Goal: Task Accomplishment & Management: Complete application form

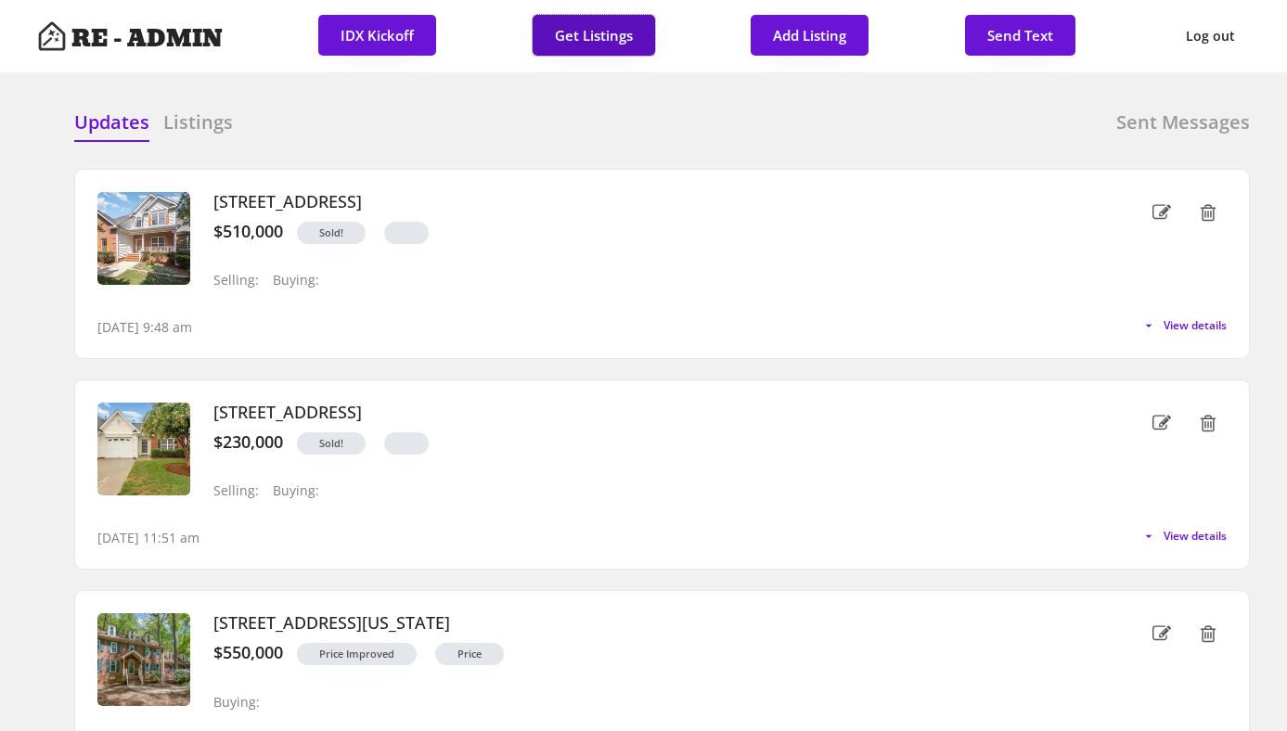
click at [599, 27] on button "Get Listings" at bounding box center [594, 35] width 122 height 41
click at [620, 111] on div "Updates Listings Sent Messages" at bounding box center [662, 127] width 1176 height 37
click at [804, 35] on button "Add Listing" at bounding box center [810, 35] width 118 height 41
select select ""new_listing""
select select ""PLACEHOLDER_1427118222253""
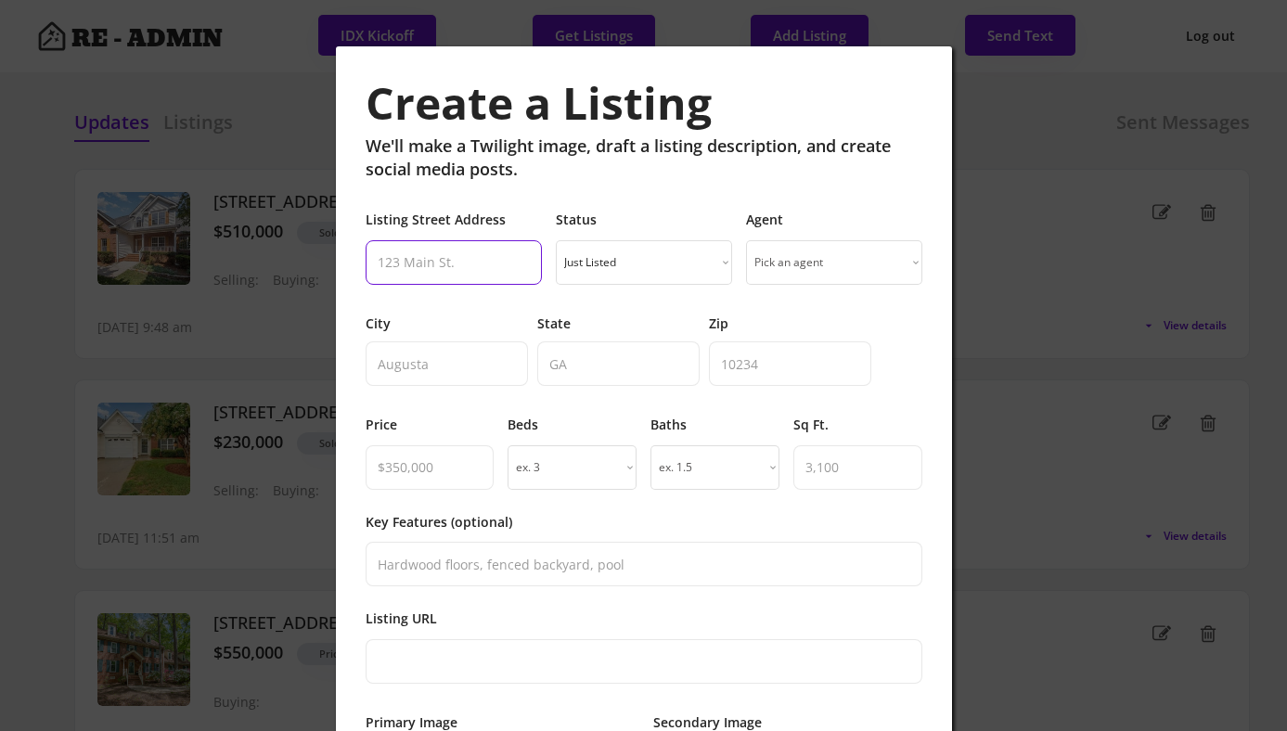
click at [469, 266] on input "input" at bounding box center [454, 262] width 176 height 45
click at [420, 476] on input "input" at bounding box center [430, 467] width 129 height 45
type input "$415,000"
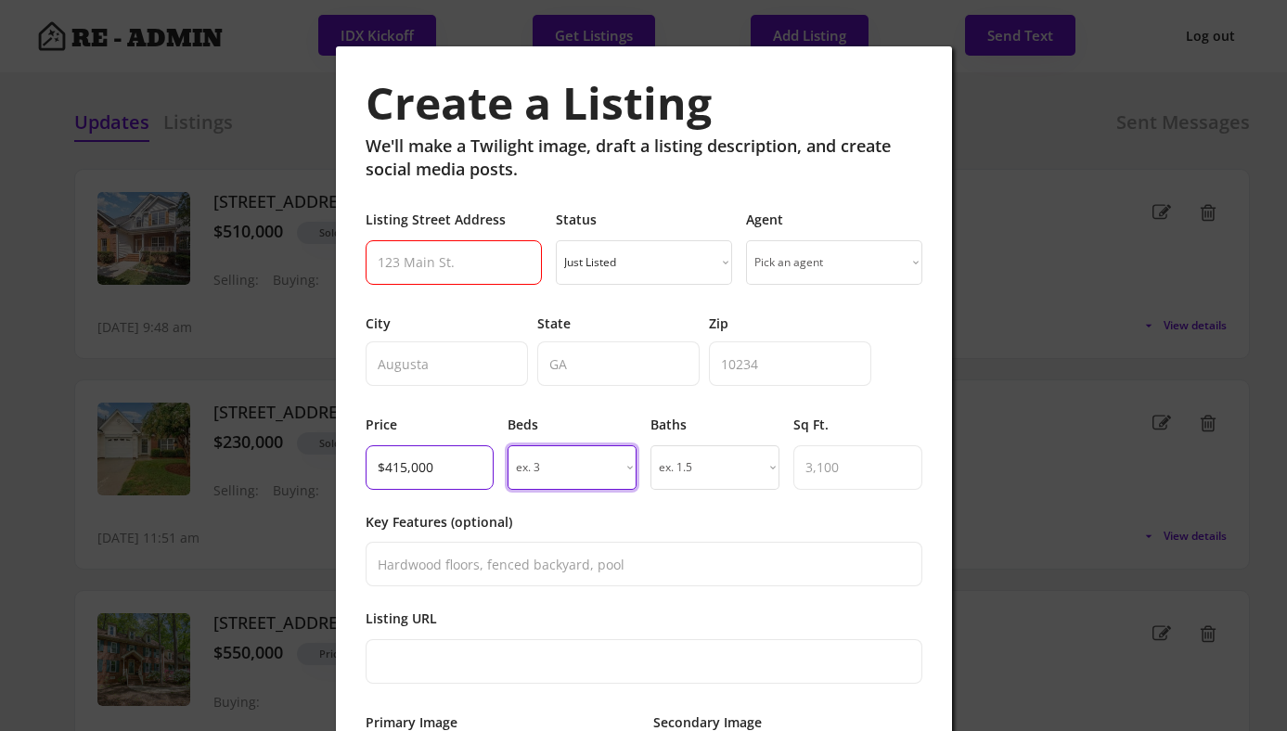
select select "3"
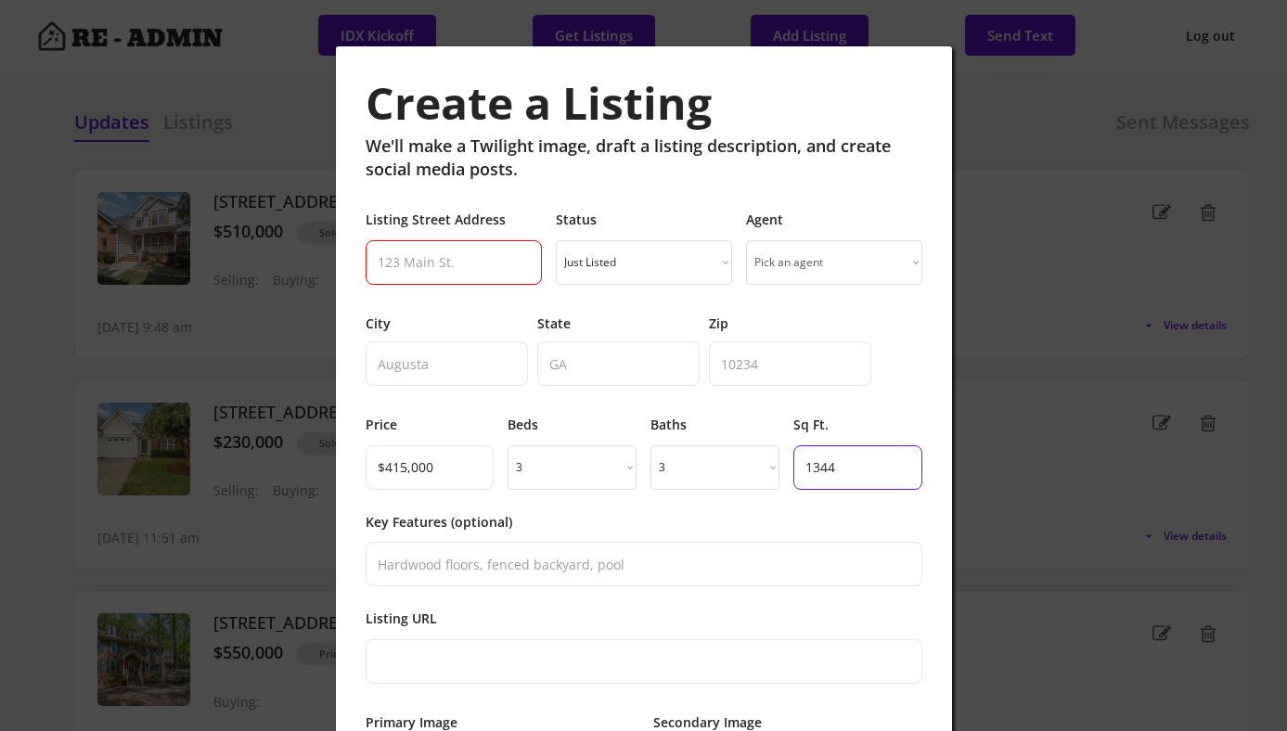
type input "1344"
click at [423, 263] on input "input" at bounding box center [454, 262] width 176 height 45
paste input "[STREET_ADDRESS]"
click at [509, 264] on input "input" at bounding box center [454, 262] width 176 height 45
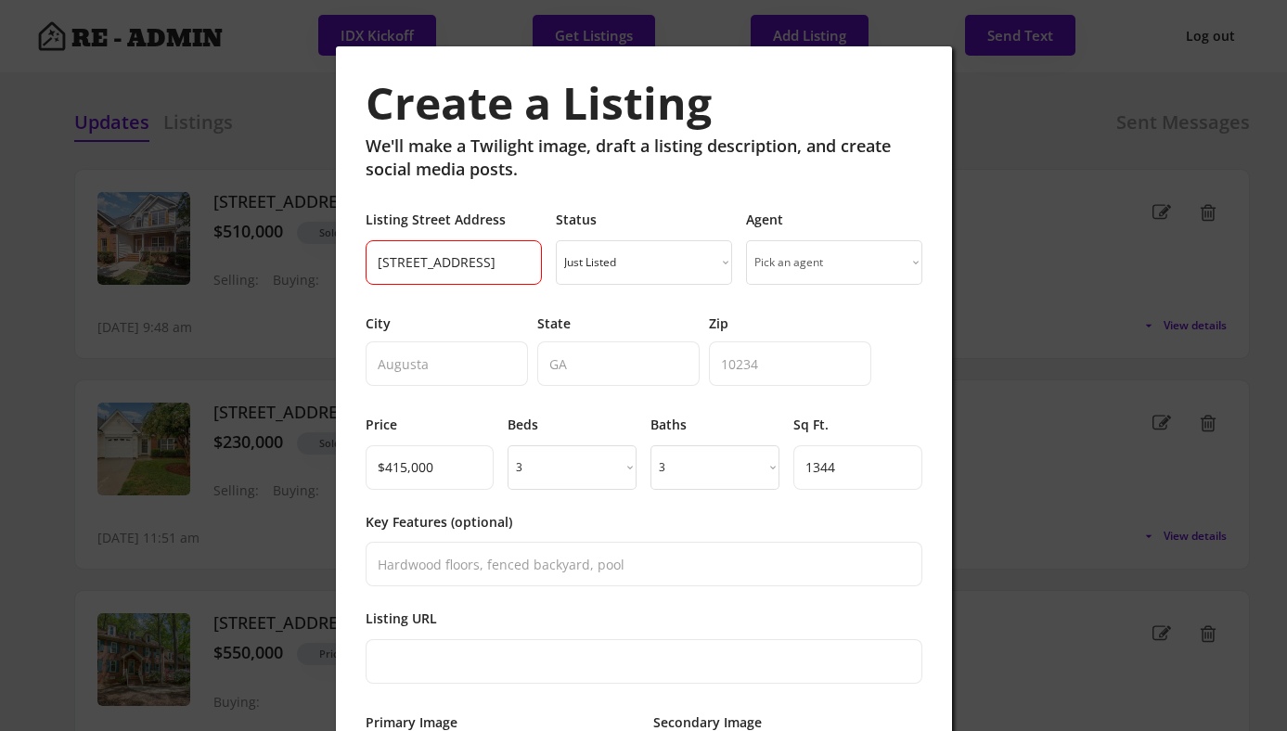
click at [509, 264] on input "input" at bounding box center [454, 262] width 176 height 45
type input "[STREET_ADDRESS]"
click at [757, 369] on input "input" at bounding box center [790, 363] width 162 height 45
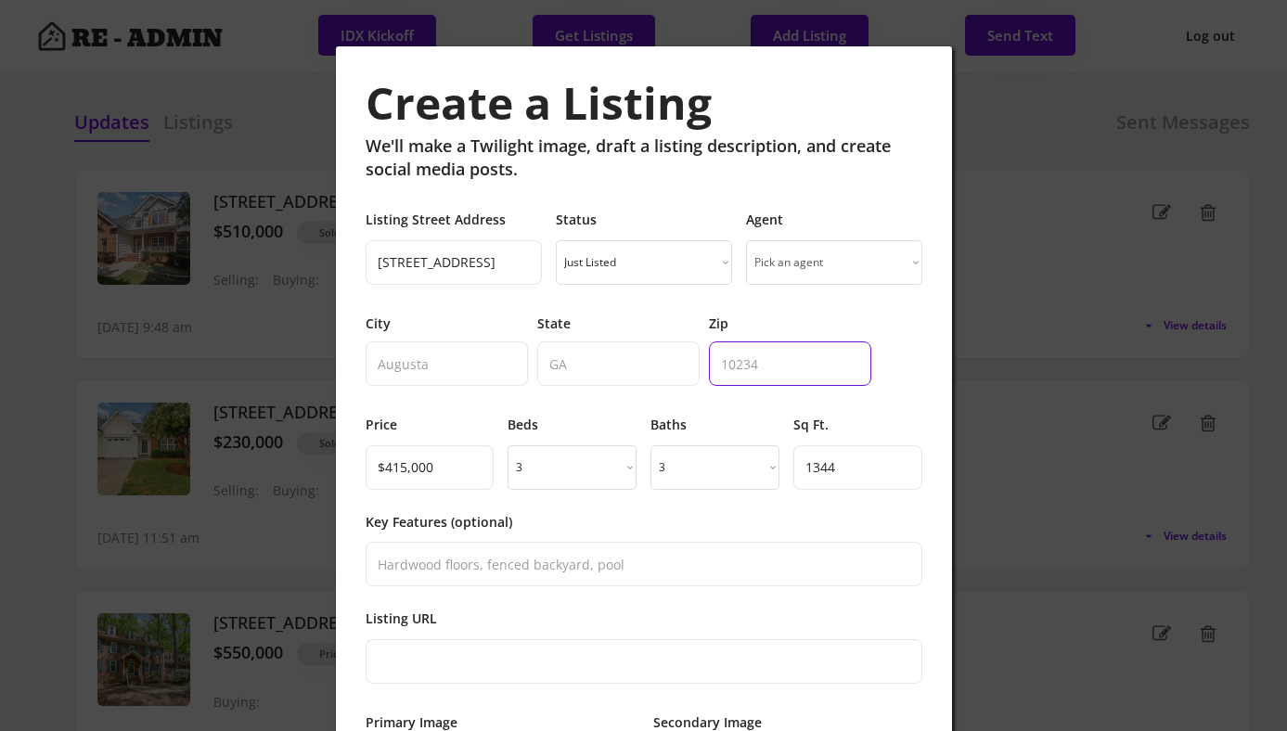
paste input "27713"
type input "27713"
click at [501, 261] on input "input" at bounding box center [454, 262] width 176 height 45
click at [521, 260] on input "input" at bounding box center [454, 262] width 176 height 45
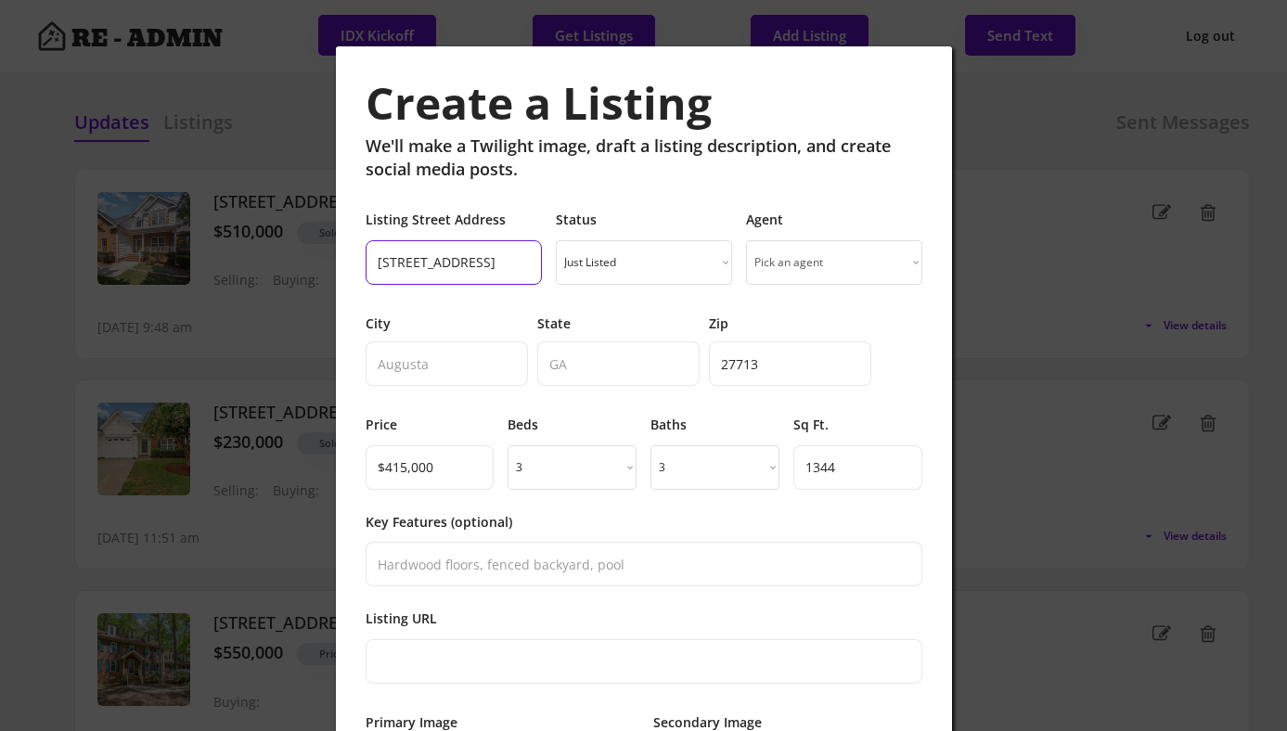
click at [521, 260] on input "input" at bounding box center [454, 262] width 176 height 45
type input "[STREET_ADDRESS],"
click at [608, 374] on input "input" at bounding box center [618, 363] width 162 height 45
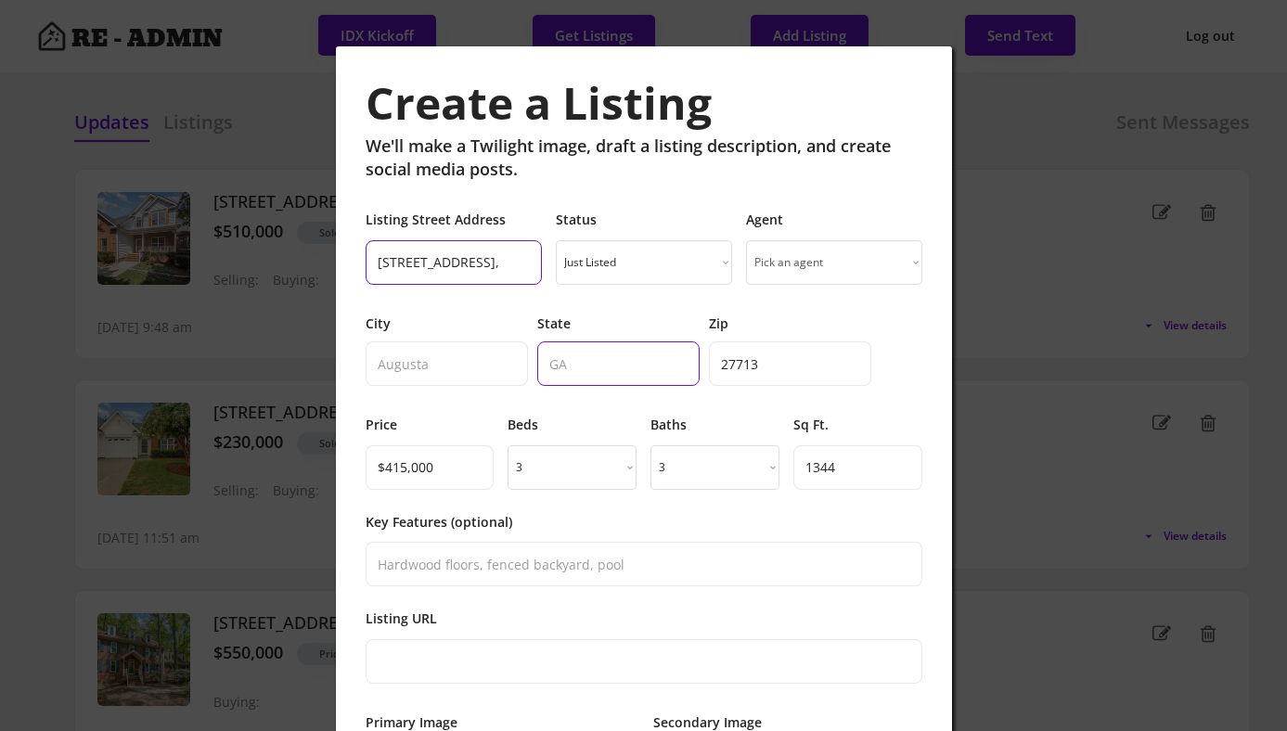
paste input "NC"
type input "NC"
click at [493, 260] on input "input" at bounding box center [454, 262] width 176 height 45
click at [507, 262] on input "input" at bounding box center [454, 262] width 176 height 45
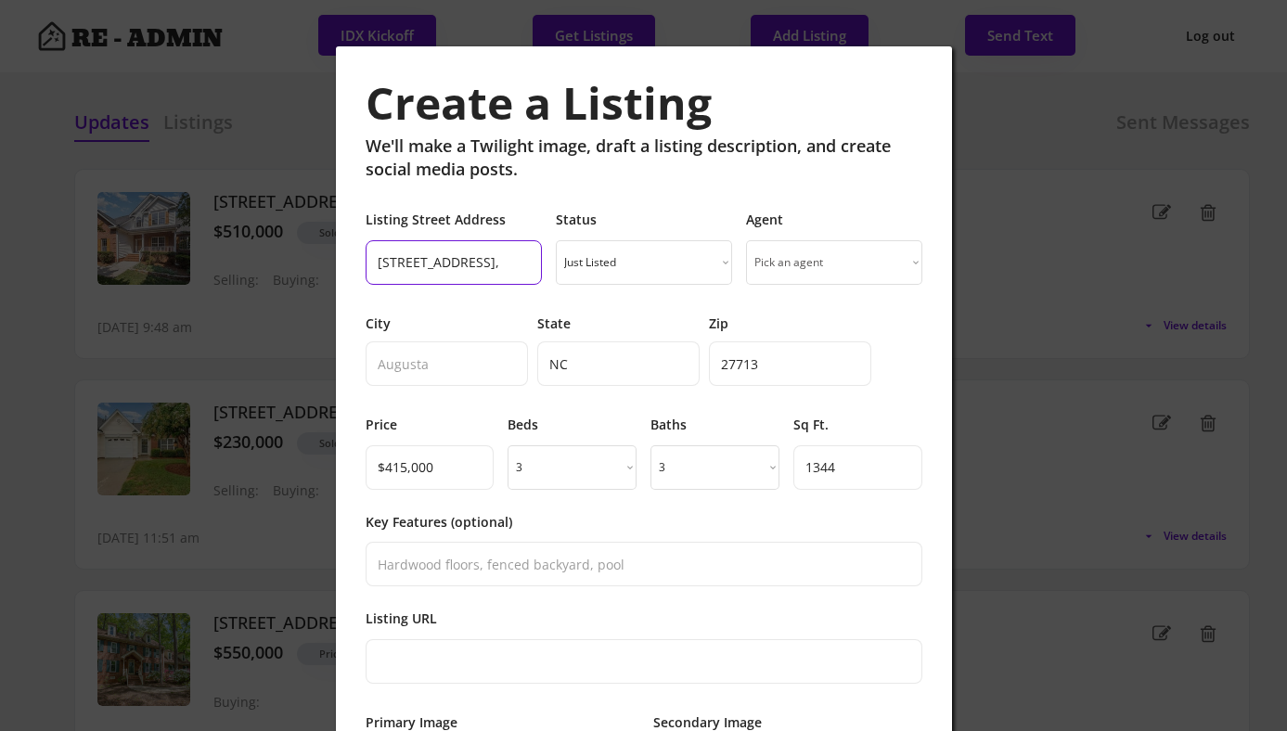
click at [507, 262] on input "input" at bounding box center [454, 262] width 176 height 45
type input "[STREET_ADDRESS],"
click at [413, 370] on input "input" at bounding box center [447, 363] width 162 height 45
paste input "[GEOGRAPHIC_DATA]"
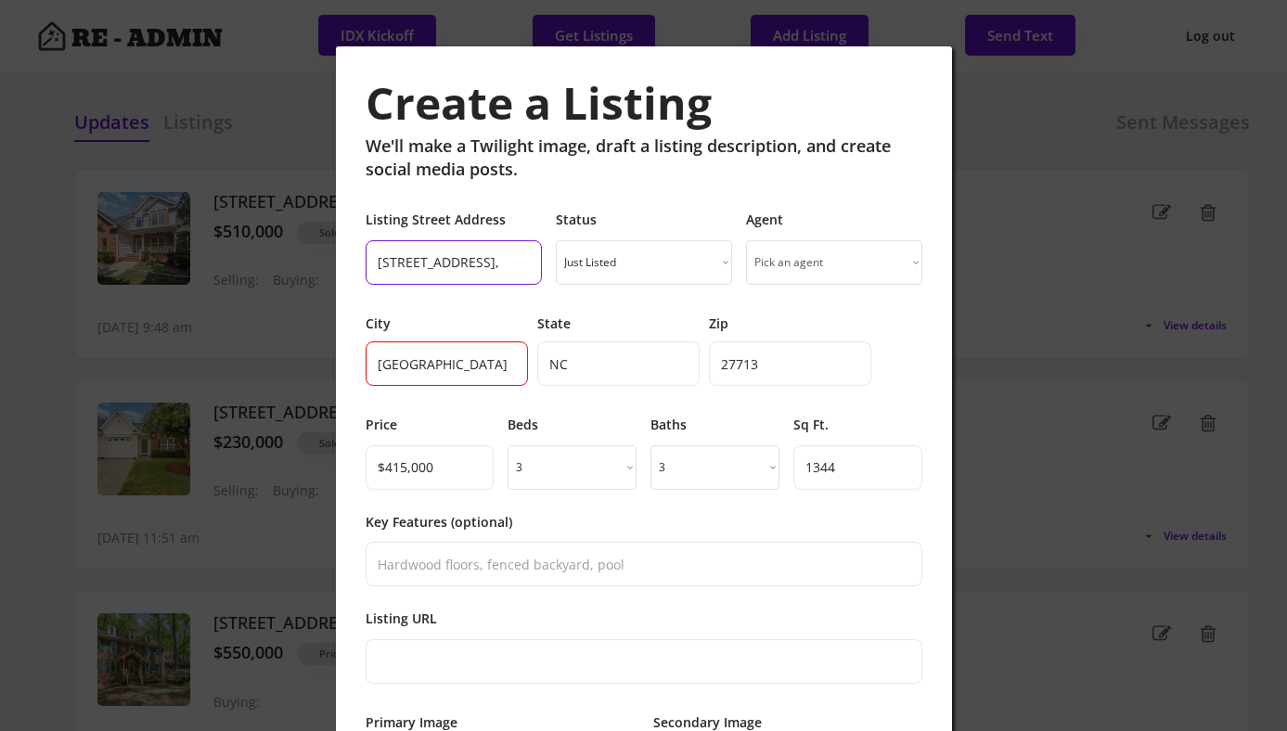
type input "[GEOGRAPHIC_DATA]"
click at [525, 262] on input "input" at bounding box center [454, 262] width 176 height 45
type input "[STREET_ADDRESS]"
click at [717, 259] on select "Just Listed Coming Soon Open House Price Improved Pending Sold!" at bounding box center [644, 262] width 176 height 45
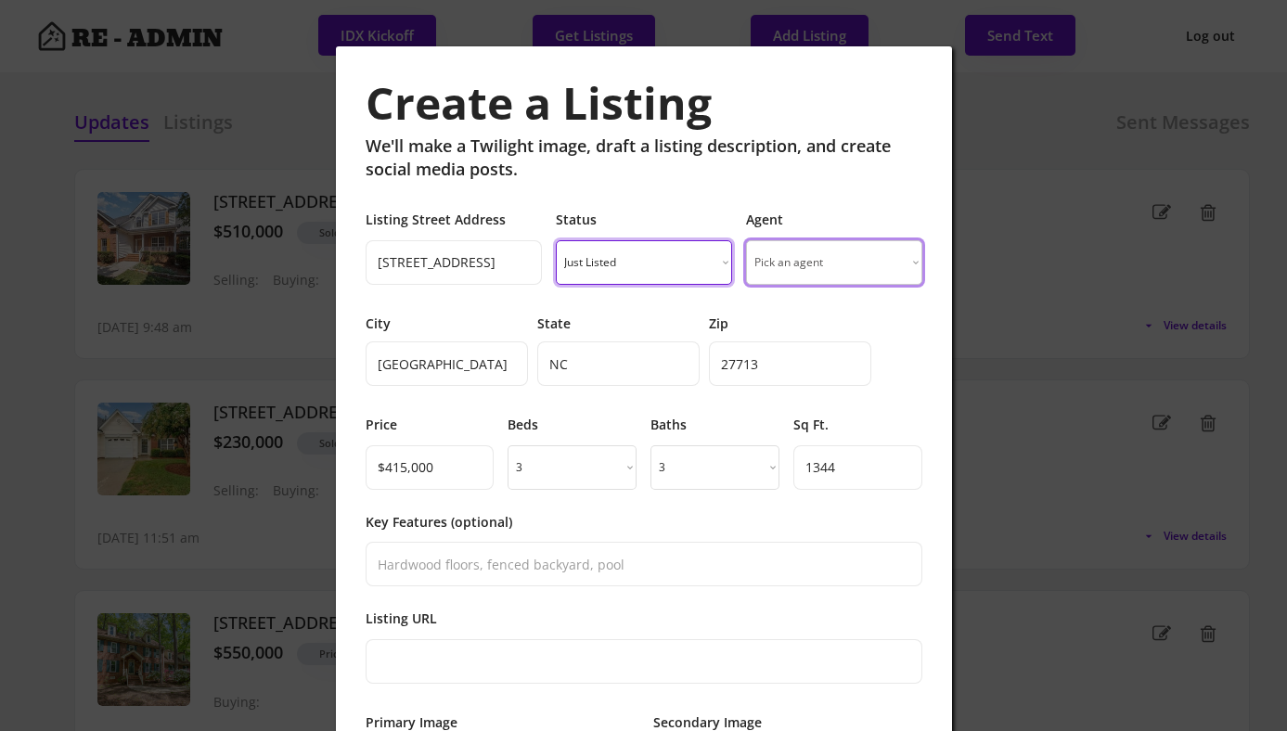
click at [855, 252] on select "Pick an agent [PERSON_NAME] [PERSON_NAME] [PERSON_NAME] [PERSON_NAME] [PERSON_N…" at bounding box center [834, 262] width 176 height 45
select select ""1348695171700984260__LOOKUP__1729372932700x451283580625748500""
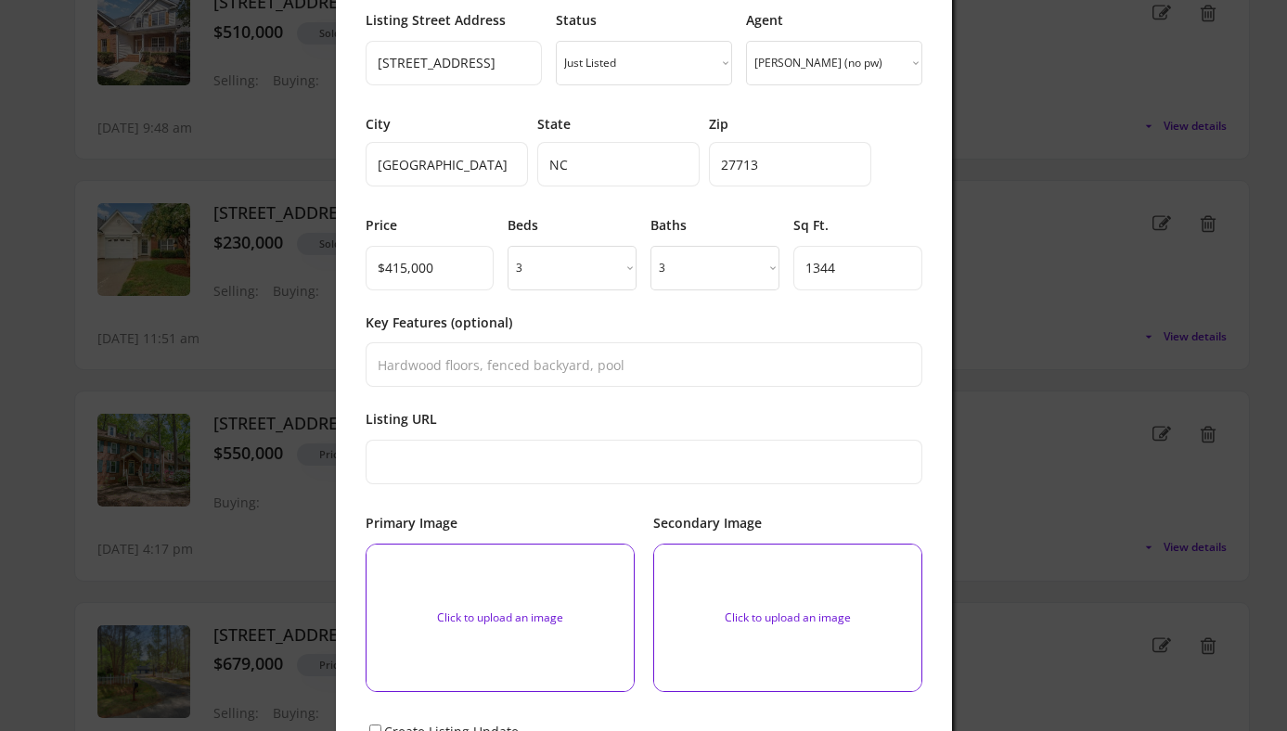
scroll to position [209, 0]
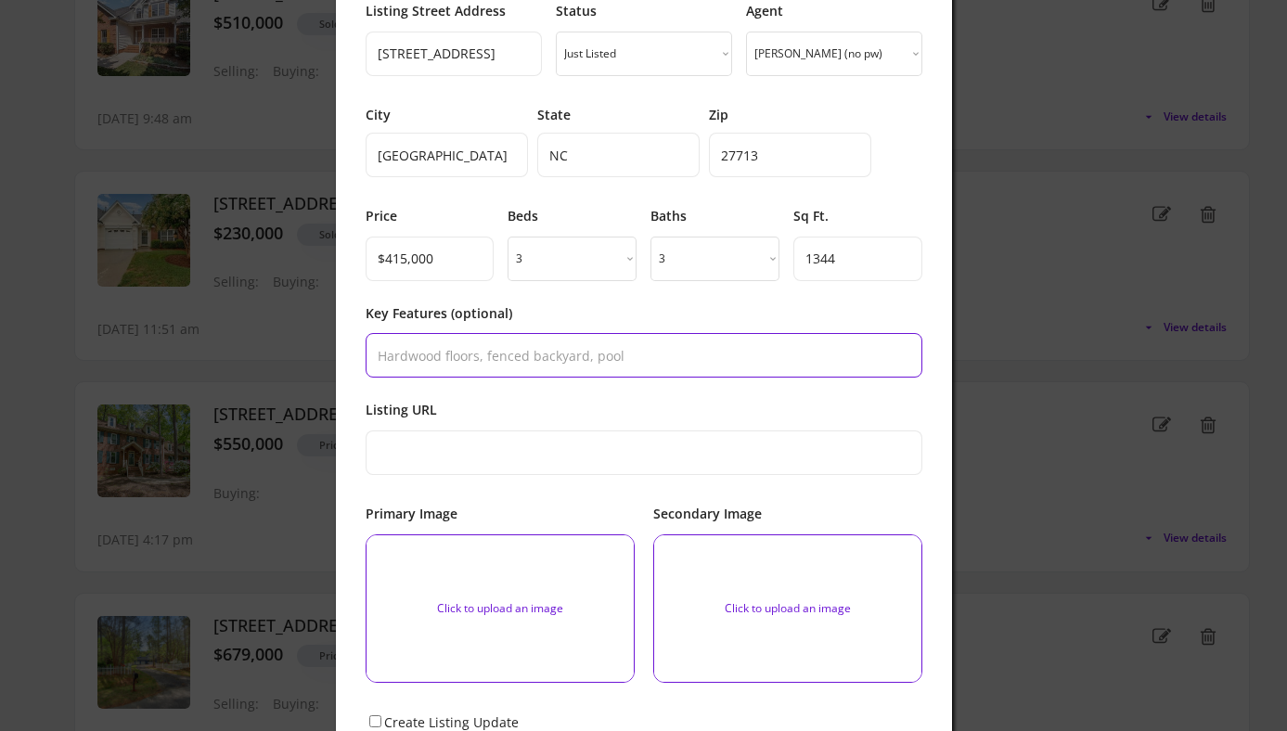
click at [557, 354] on input "input" at bounding box center [644, 355] width 557 height 45
paste input "Welcome to your next chapter in [GEOGRAPHIC_DATA]! This beautifully updated 3-b…"
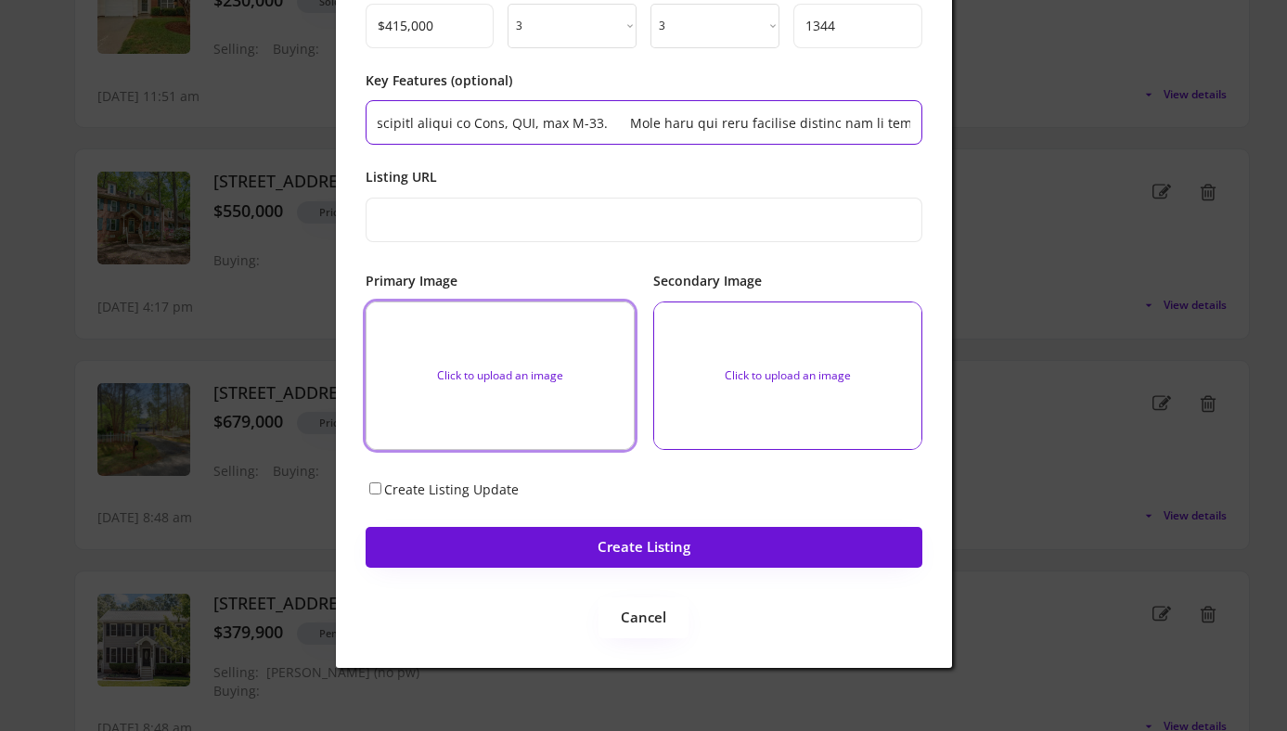
scroll to position [456, 0]
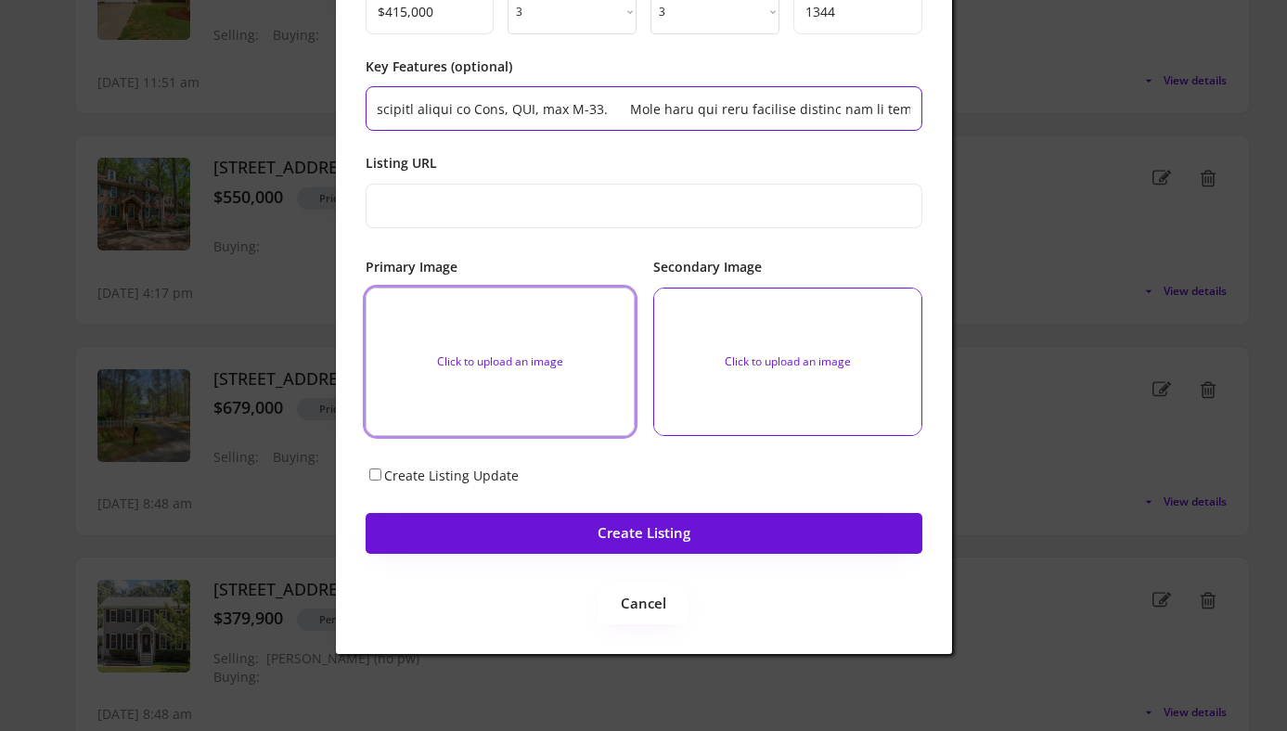
type input "Welcome to your next chapter in [GEOGRAPHIC_DATA]! This beautifully updated 3-b…"
click at [485, 329] on input "file" at bounding box center [499, 362] width 267 height 147
type input "C:\fakepath\cd8816fb9bce6a616a60098beaada483-cc_ft_1536.webp"
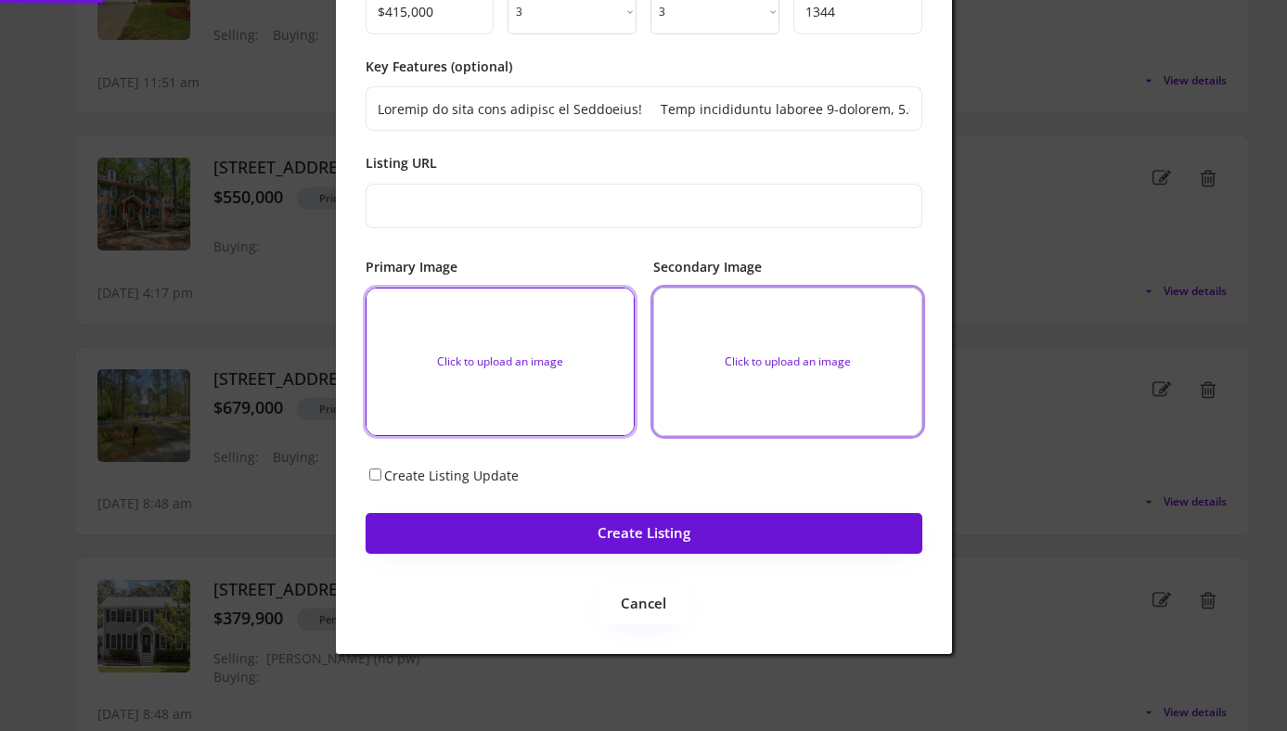
click at [759, 339] on input "file" at bounding box center [787, 362] width 267 height 147
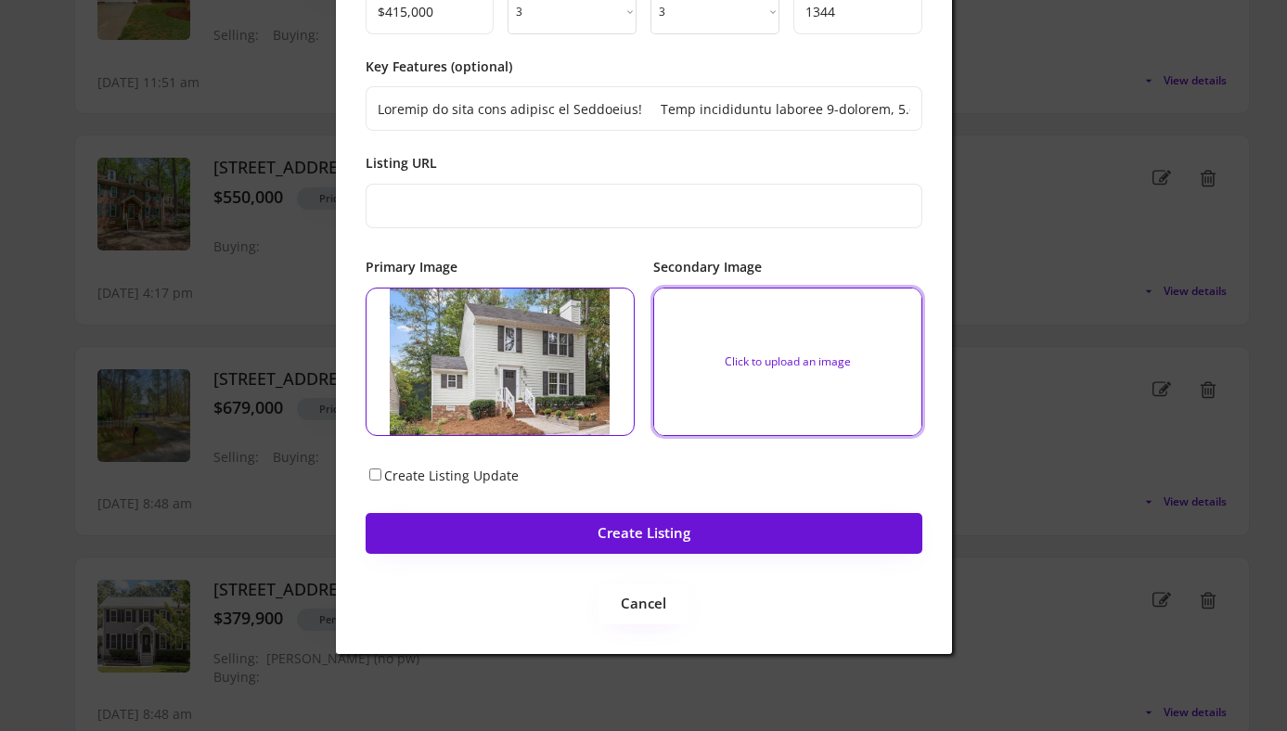
type input "C:\fakepath\a6bf17f01d5942588cdd1284ffcb593c-uncropped_scaled_within_1344_1008.…"
click at [376, 472] on input "Create Listing Update" at bounding box center [375, 475] width 12 height 12
checkbox input "true"
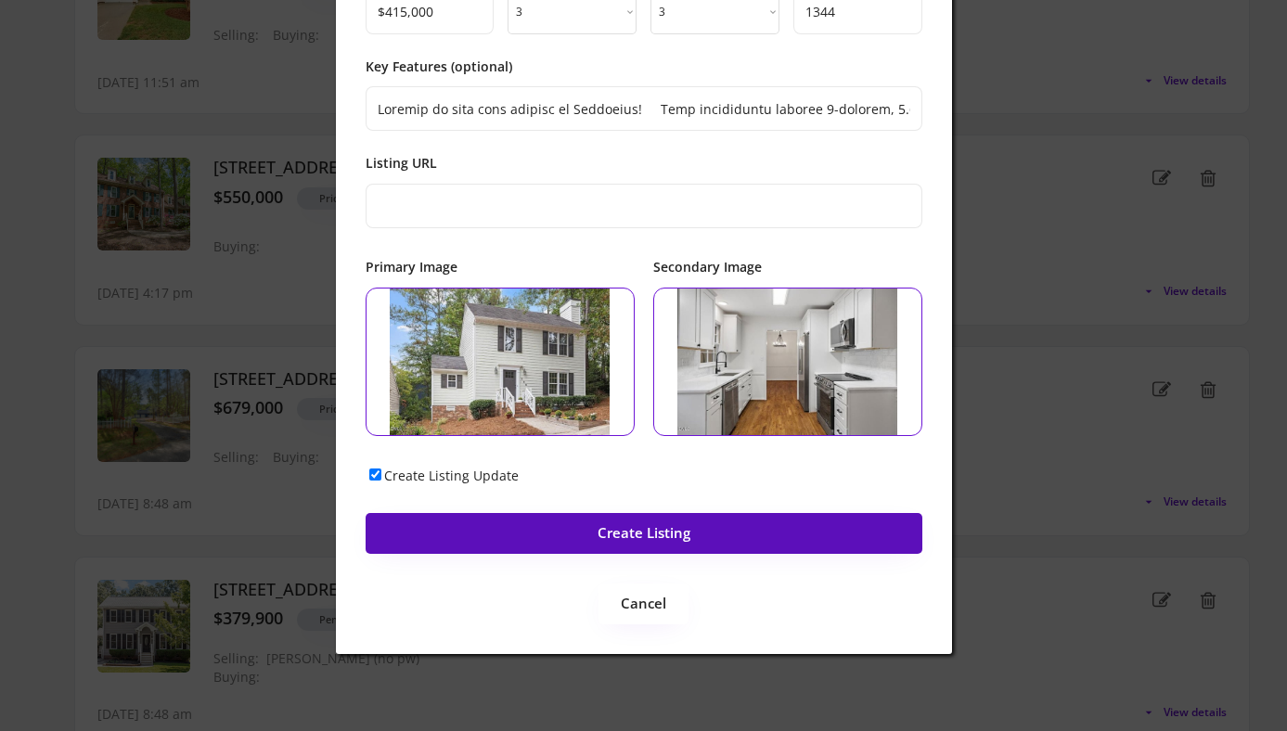
click at [543, 538] on button "Create Listing" at bounding box center [644, 533] width 557 height 41
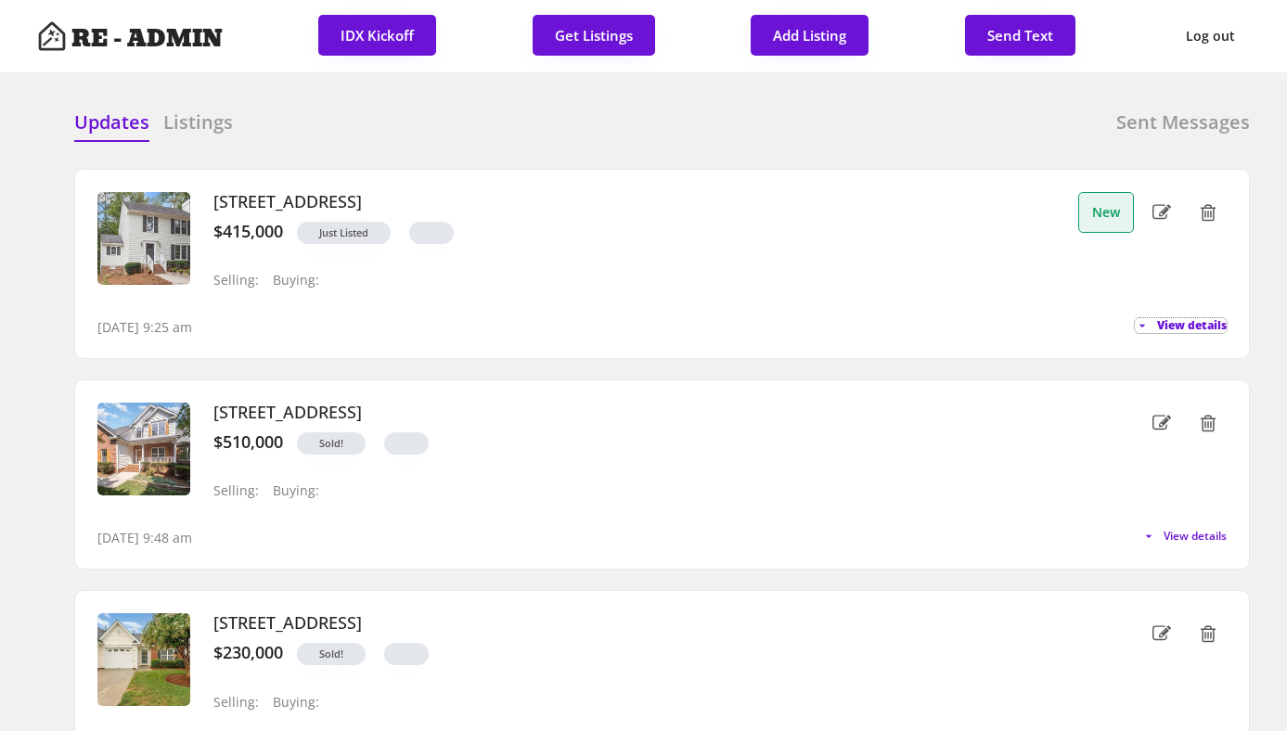
click at [1187, 328] on span "View details" at bounding box center [1192, 325] width 70 height 11
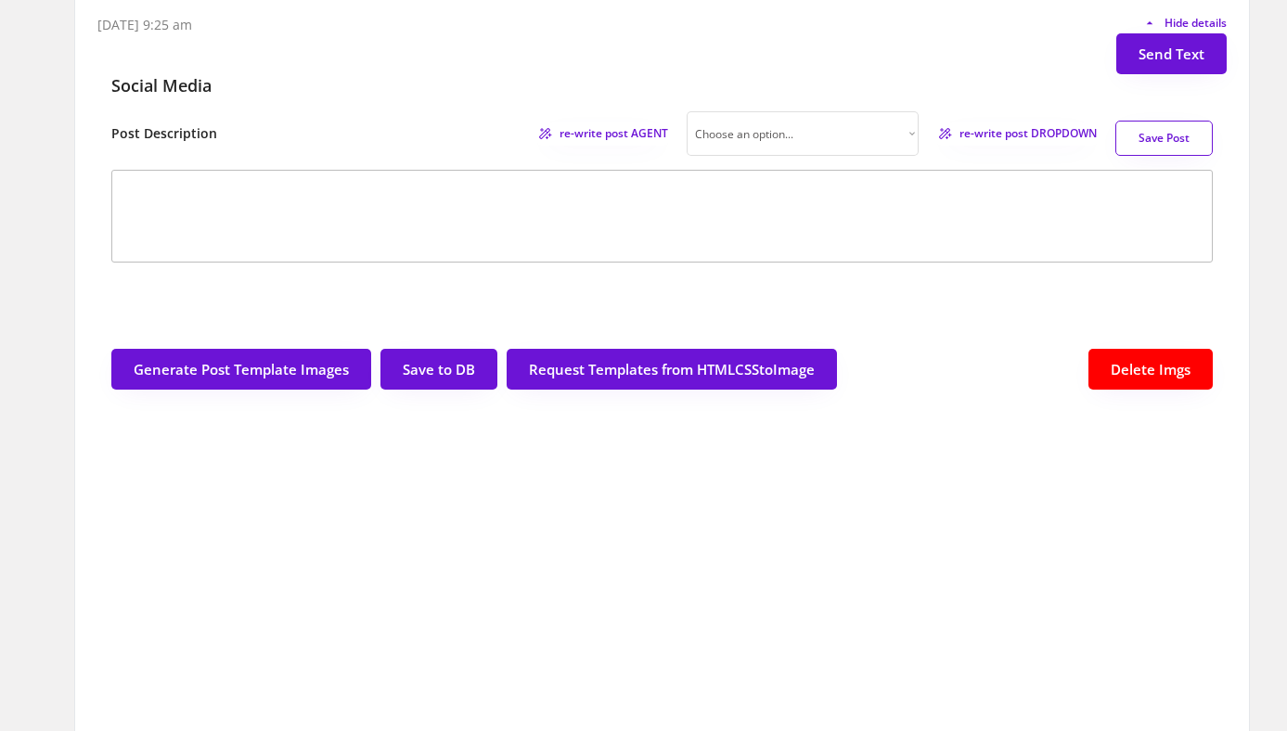
scroll to position [303, 0]
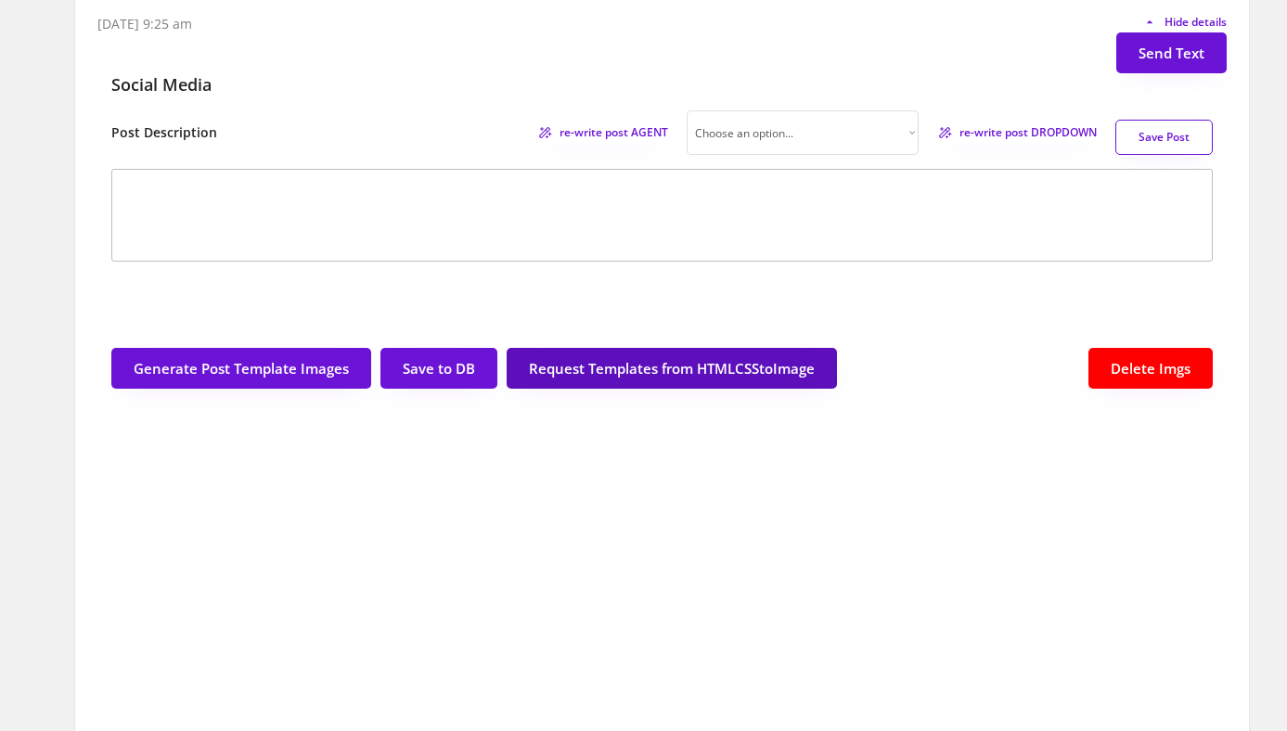
click at [592, 358] on button "Request Templates from HTMLCSStoImage" at bounding box center [672, 368] width 330 height 41
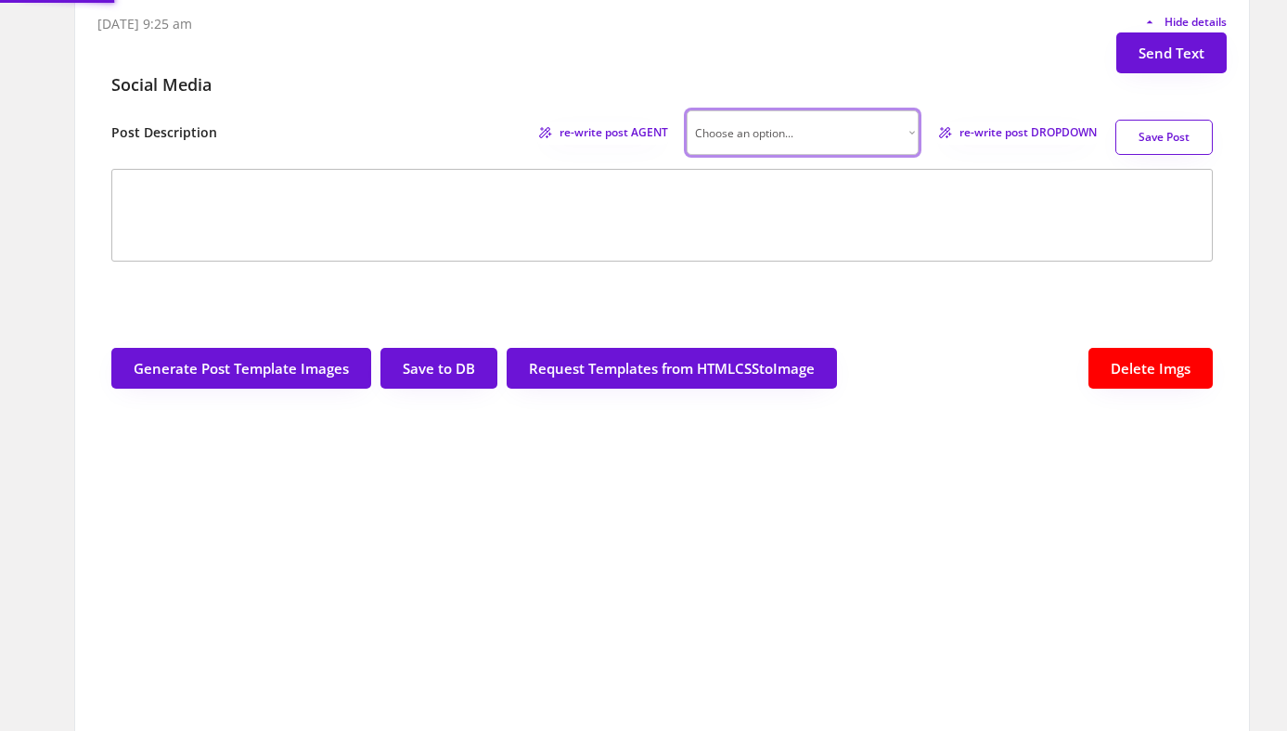
click at [900, 126] on select "Choose an option... Professional Factual & Direct Whimsical & Playful Excited &…" at bounding box center [803, 132] width 232 height 45
select select ""professional""
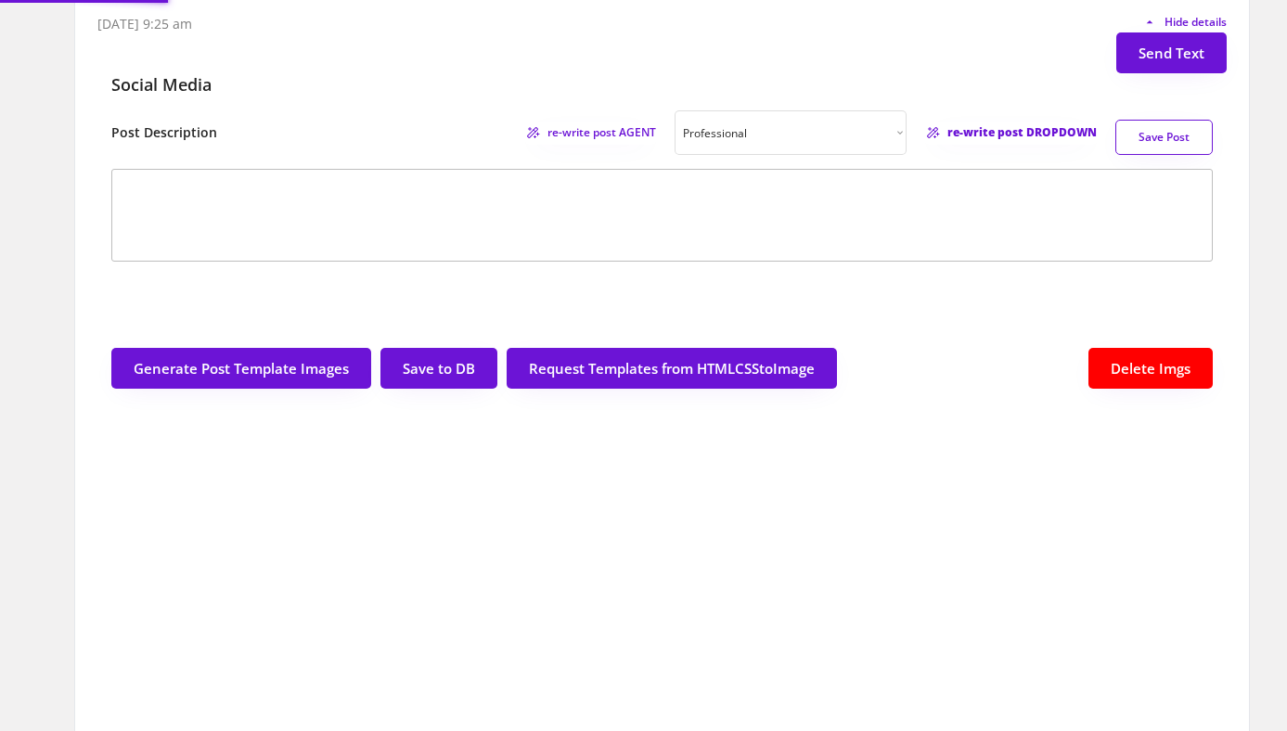
click at [1003, 130] on span "re-write post DROPDOWN" at bounding box center [1021, 132] width 149 height 11
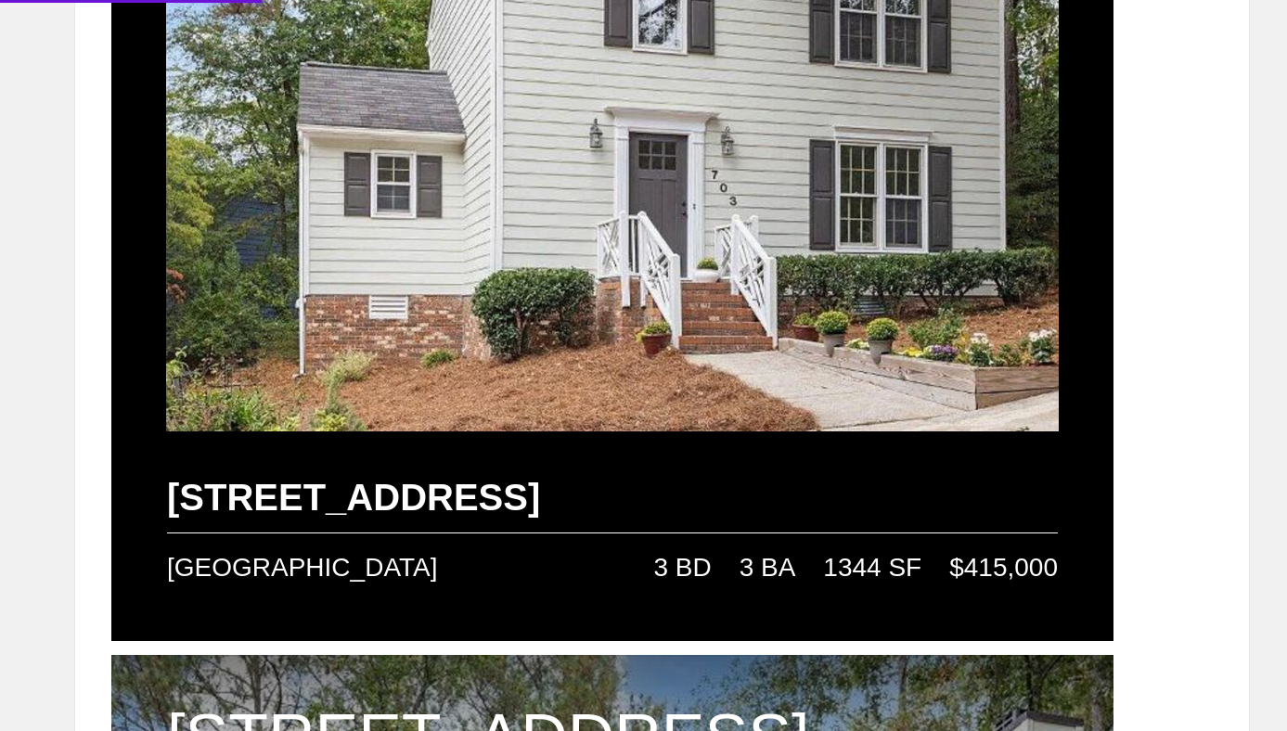
type textarea "🏡 Lore Ipsumd: Sita Conse Adip Elitse do Eiusmodte! 🏡 Incididu utl etdolor magn…"
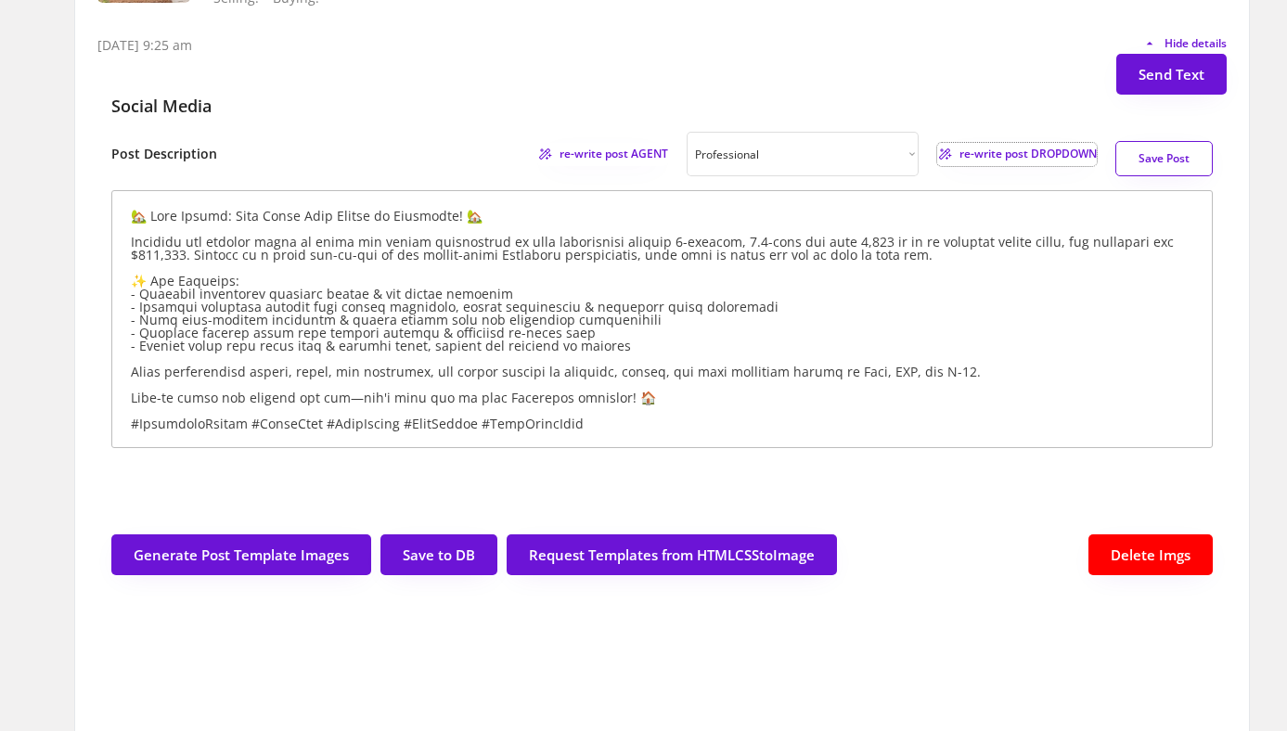
scroll to position [284, 0]
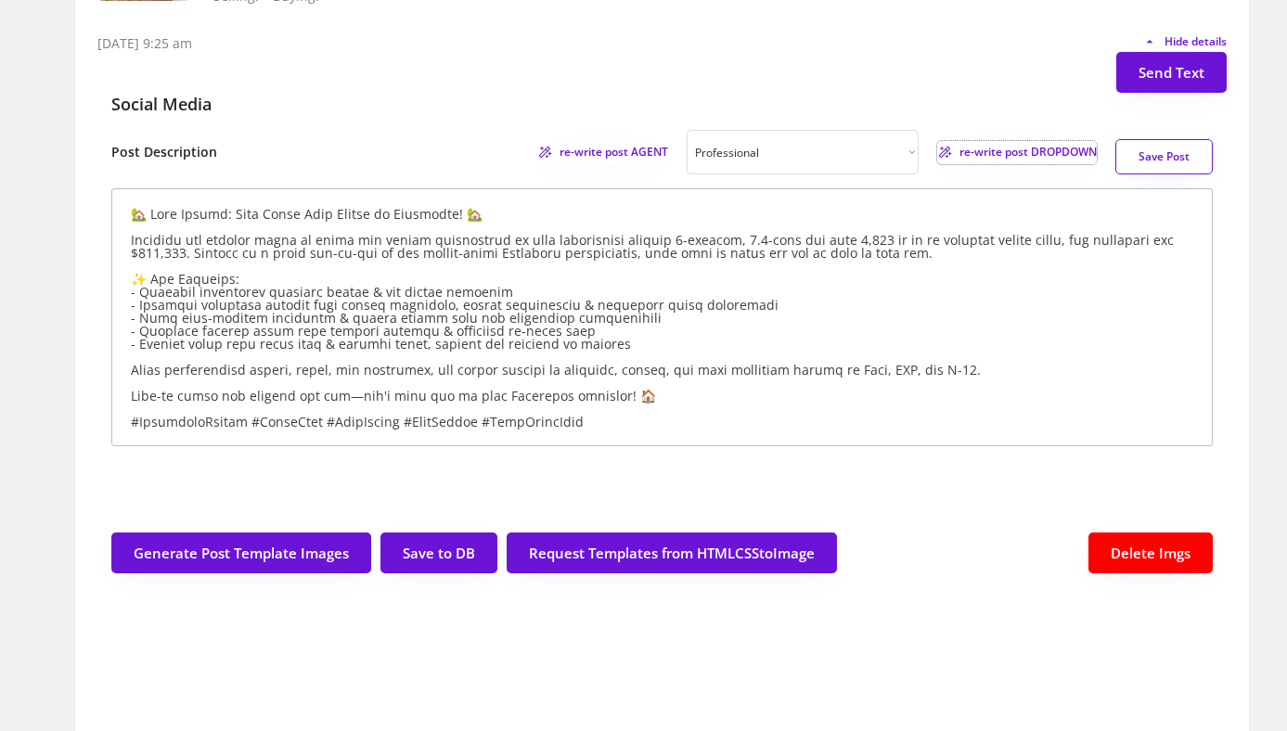
click at [1179, 152] on button "Save Post" at bounding box center [1163, 156] width 97 height 35
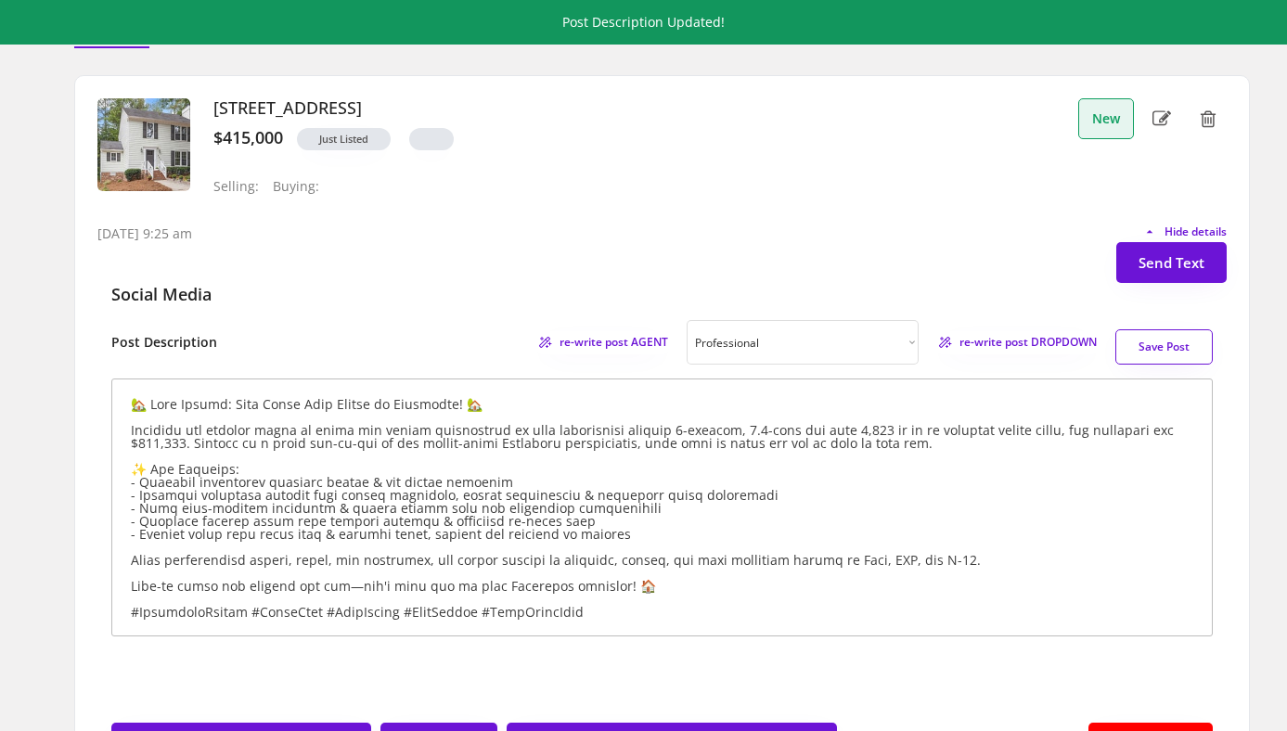
scroll to position [86, 0]
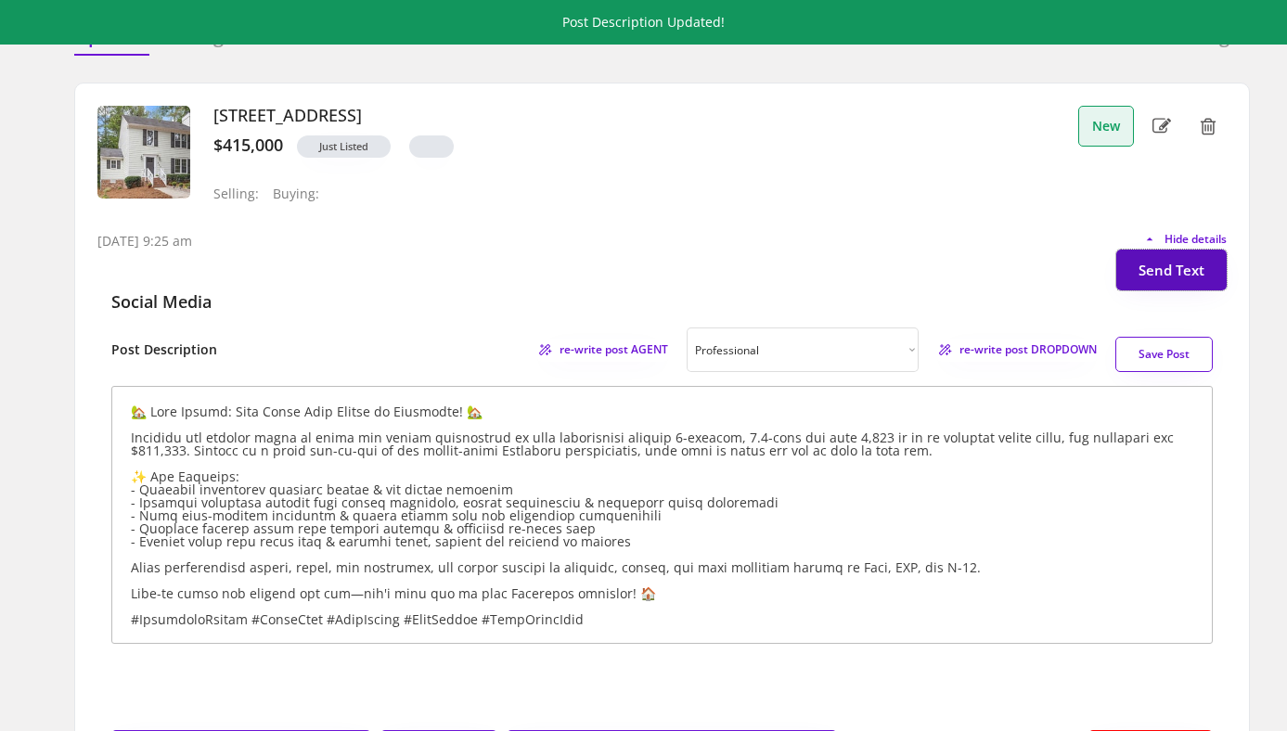
click at [1166, 270] on button "Send Text" at bounding box center [1171, 270] width 110 height 41
select select "raleigh"
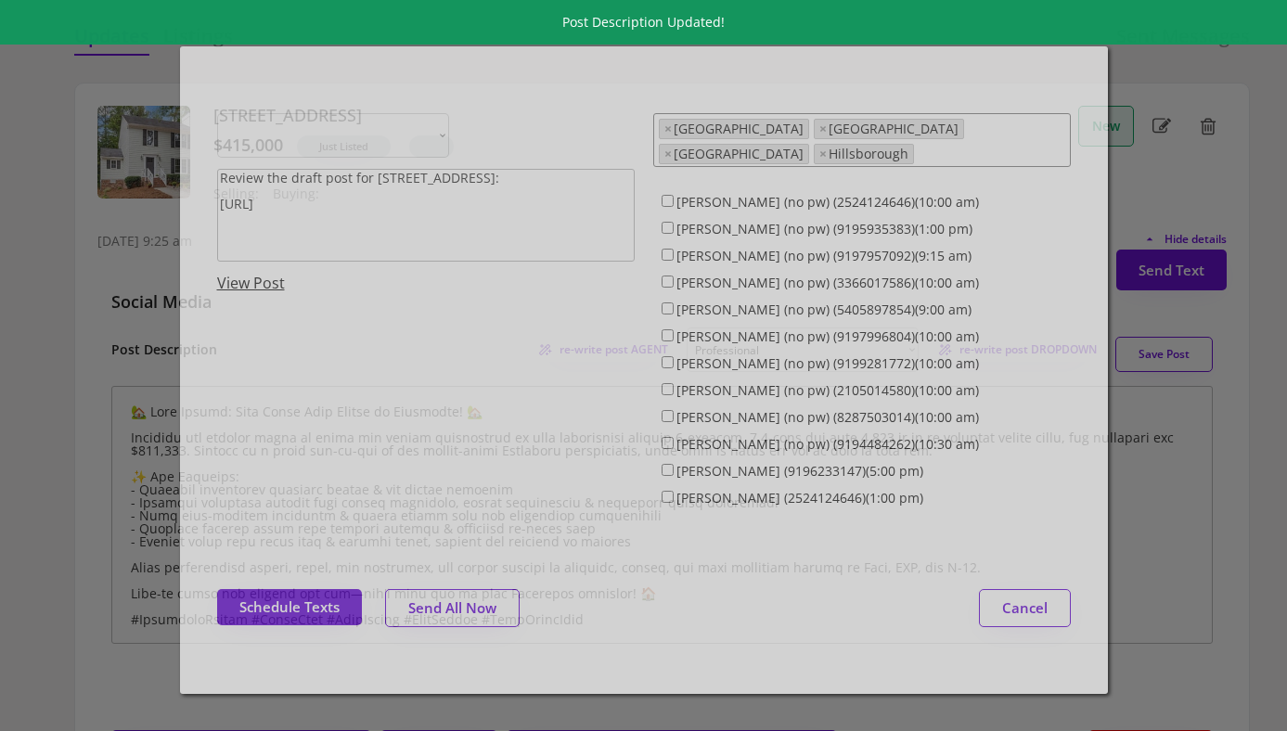
select select ""1348695171700984260__LOOKUP__1743599703321x142788062077753970""
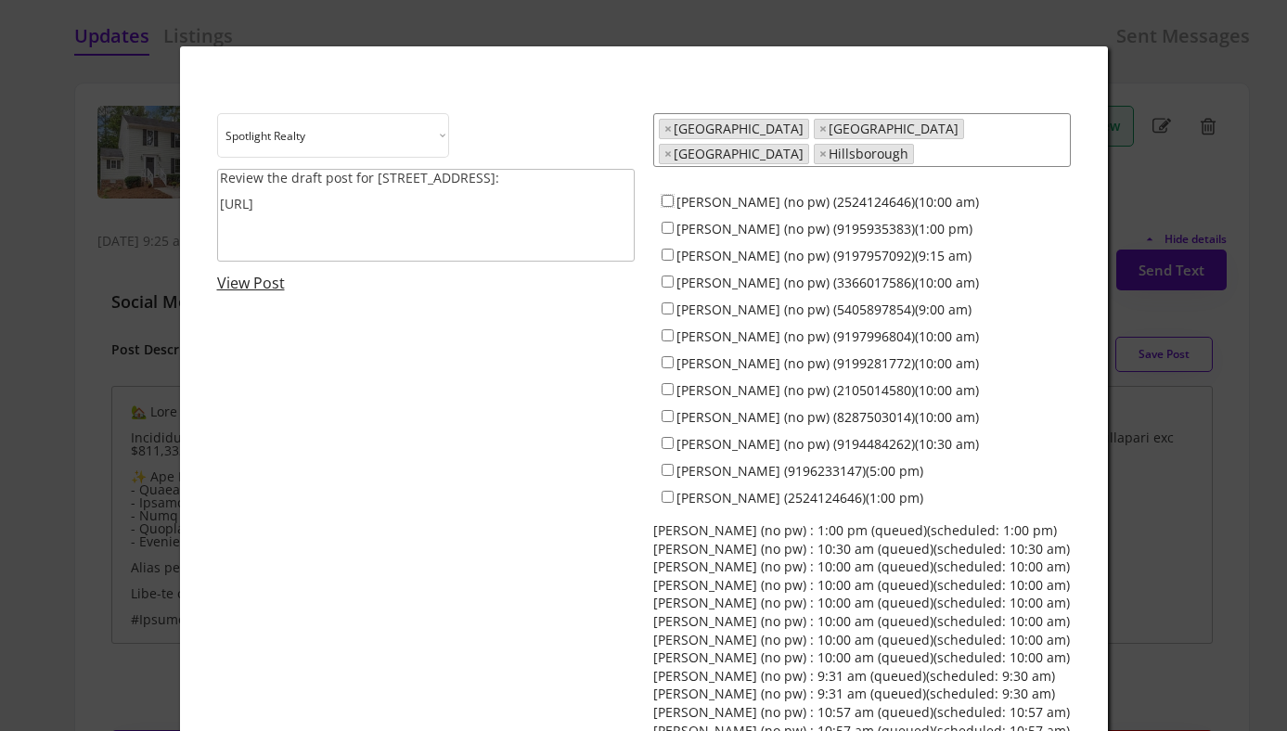
click at [665, 195] on input "[PERSON_NAME] (no pw) (2524124646)(10:00 am)" at bounding box center [668, 201] width 12 height 12
checkbox input "true"
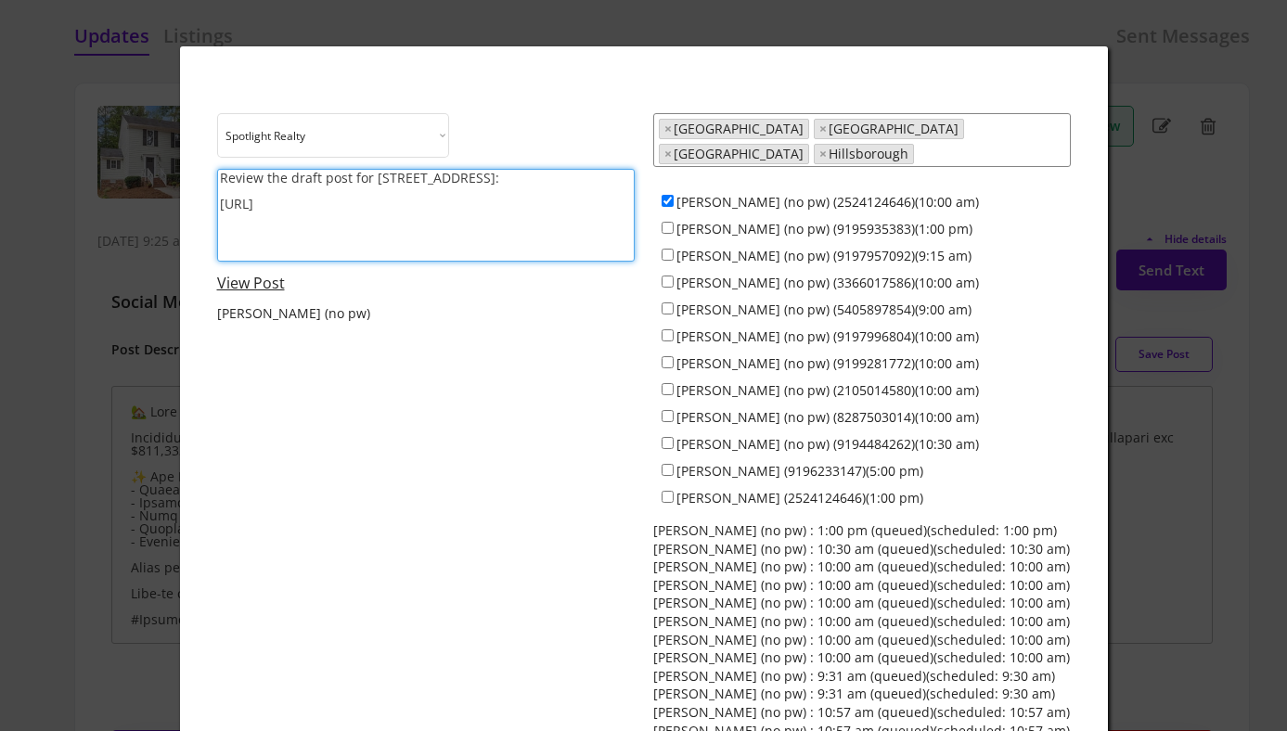
drag, startPoint x: 499, startPoint y: 178, endPoint x: 223, endPoint y: 182, distance: 276.5
click at [223, 182] on textarea "Review the draft post for [STREET_ADDRESS]: [URL]" at bounding box center [426, 215] width 418 height 93
click at [369, 179] on textarea "Review the draft post for [STREET_ADDRESS]: [URL]" at bounding box center [426, 215] width 418 height 93
type textarea "Here's a draft post for [STREET_ADDRESS]: [URL]"
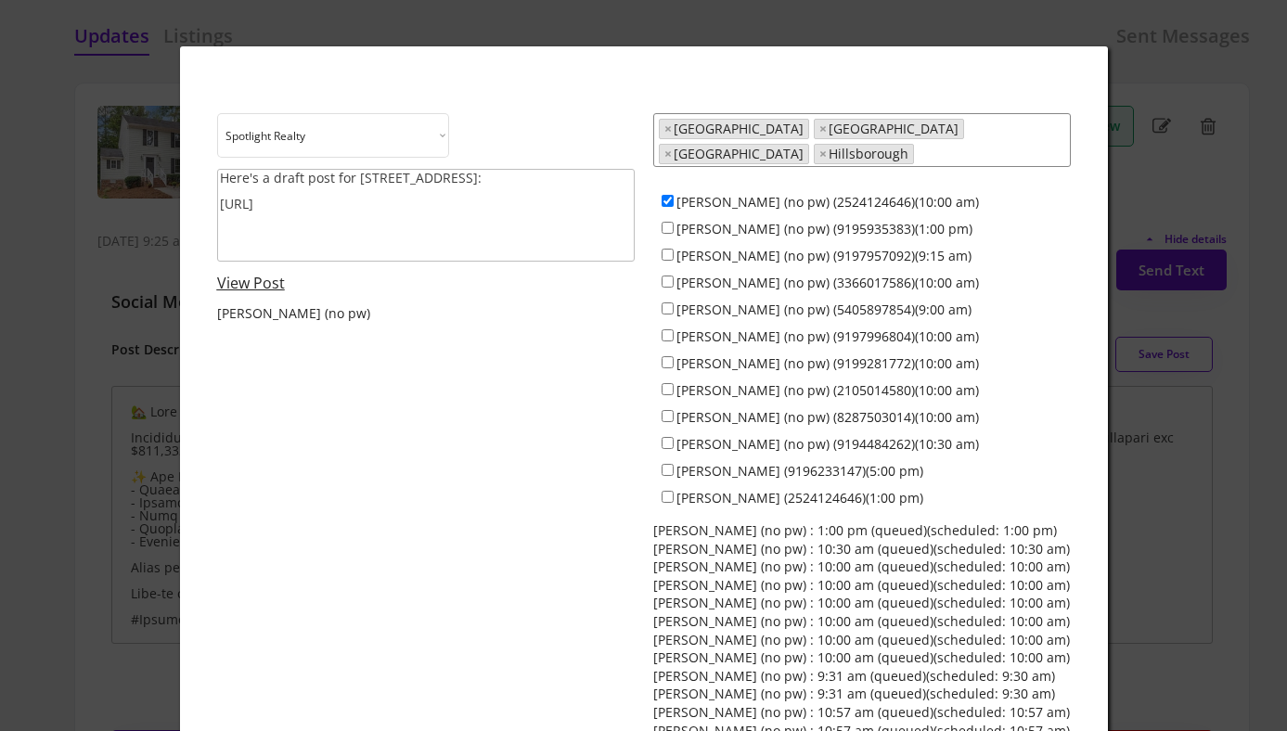
click at [270, 279] on link "View Post" at bounding box center [251, 283] width 68 height 20
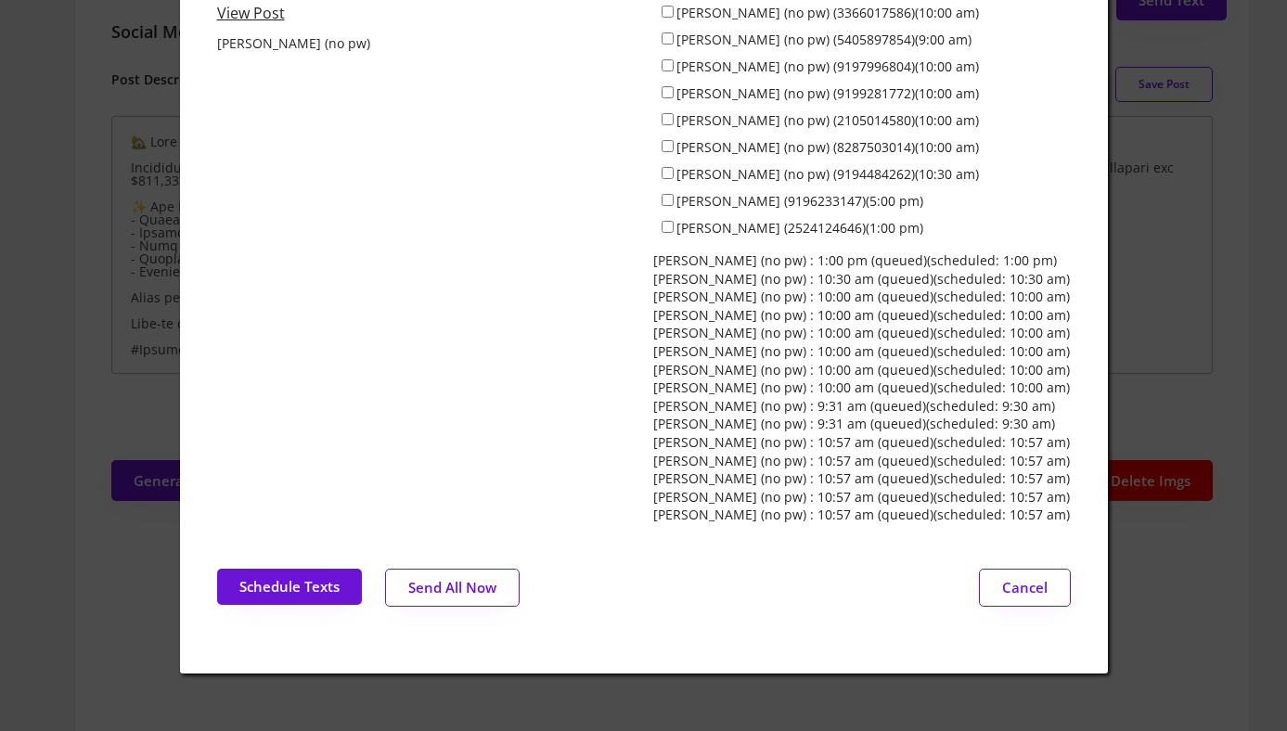
scroll to position [363, 0]
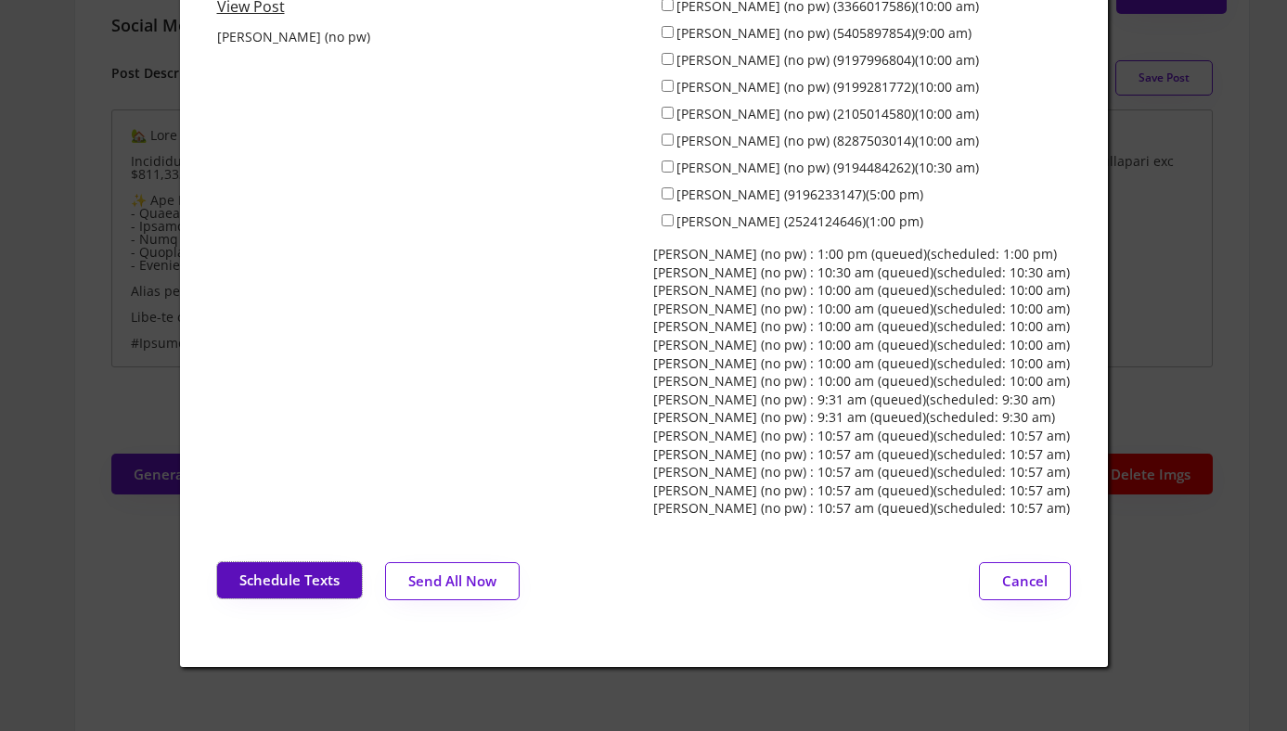
click at [269, 570] on button "Schedule Texts" at bounding box center [289, 580] width 145 height 36
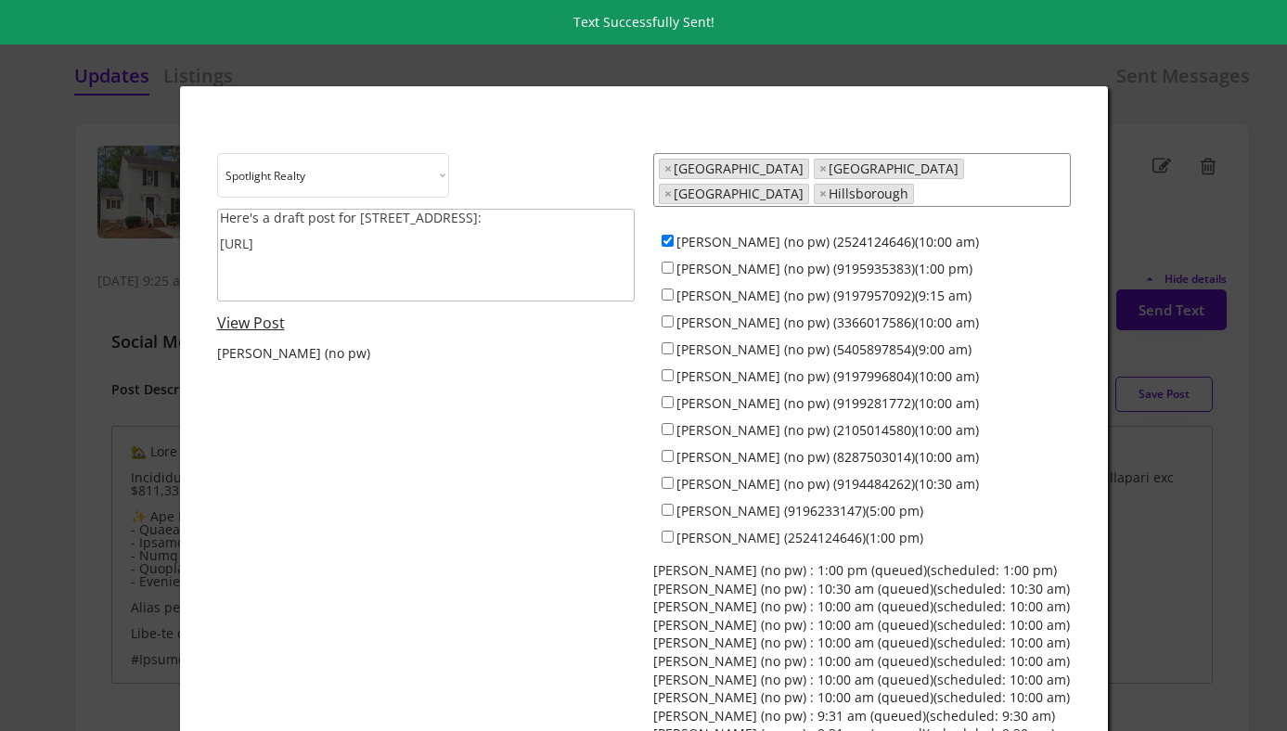
scroll to position [0, 0]
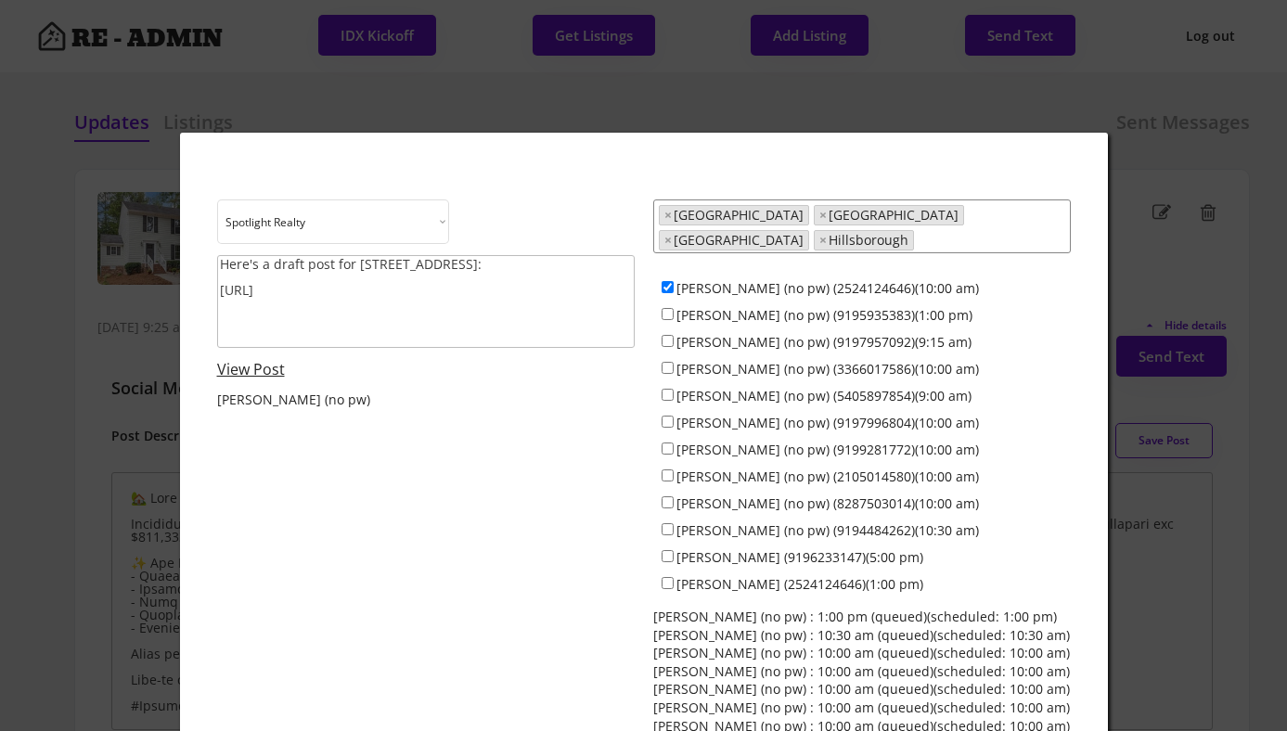
click at [86, 148] on div at bounding box center [643, 365] width 1287 height 731
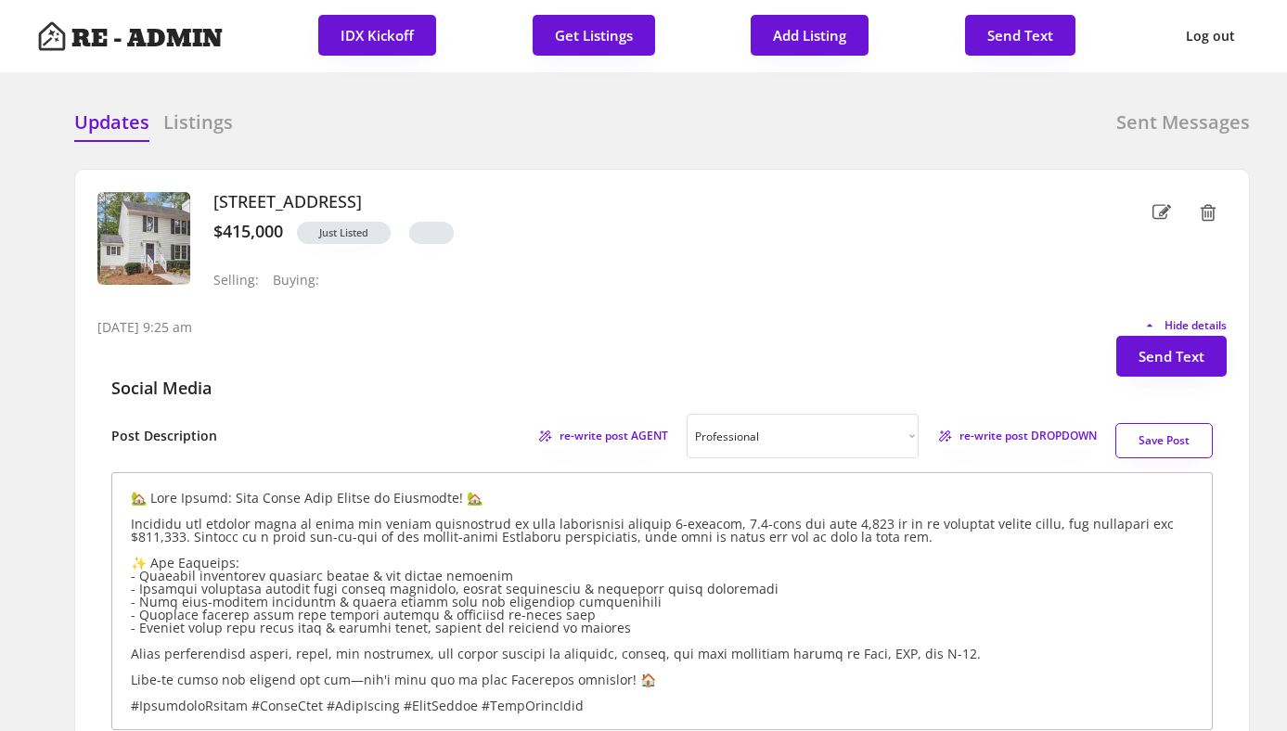
click at [610, 120] on div "Updates Listings Sent Messages" at bounding box center [662, 127] width 1176 height 37
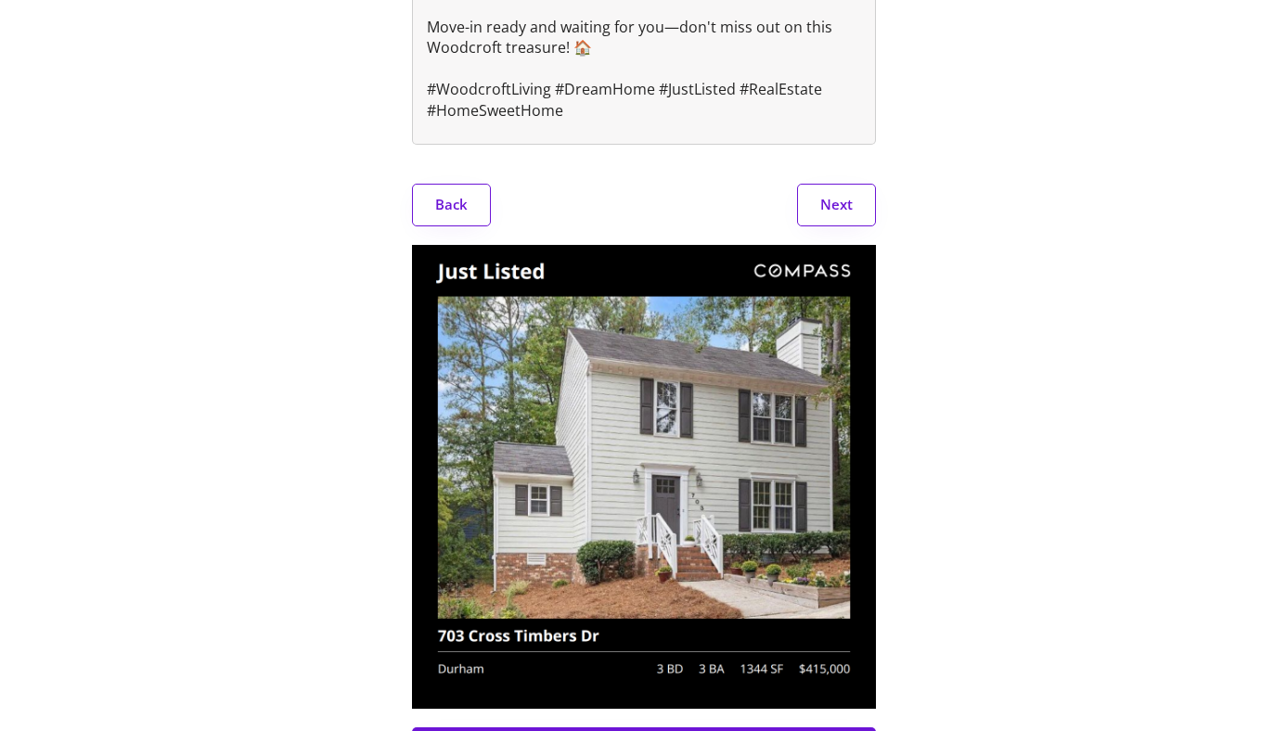
scroll to position [812, 0]
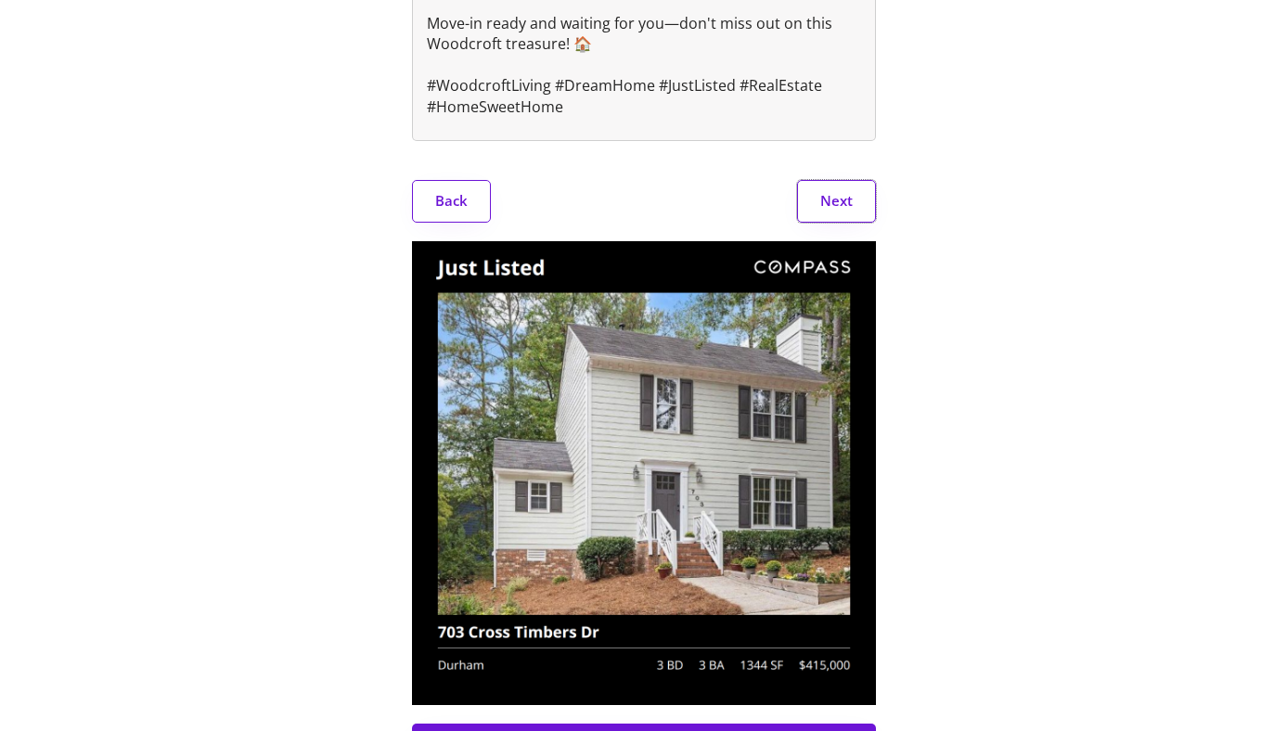
click at [844, 180] on button "Next" at bounding box center [836, 201] width 79 height 43
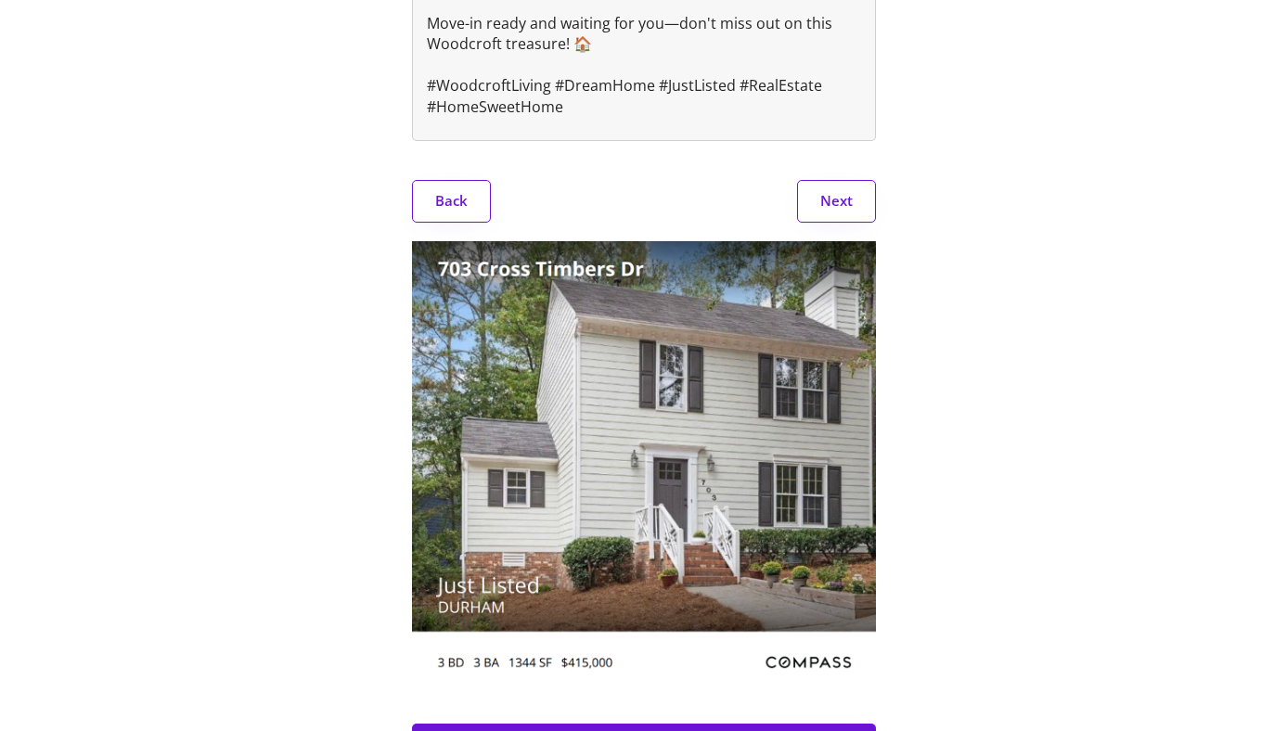
click at [844, 180] on button "Next" at bounding box center [836, 201] width 79 height 43
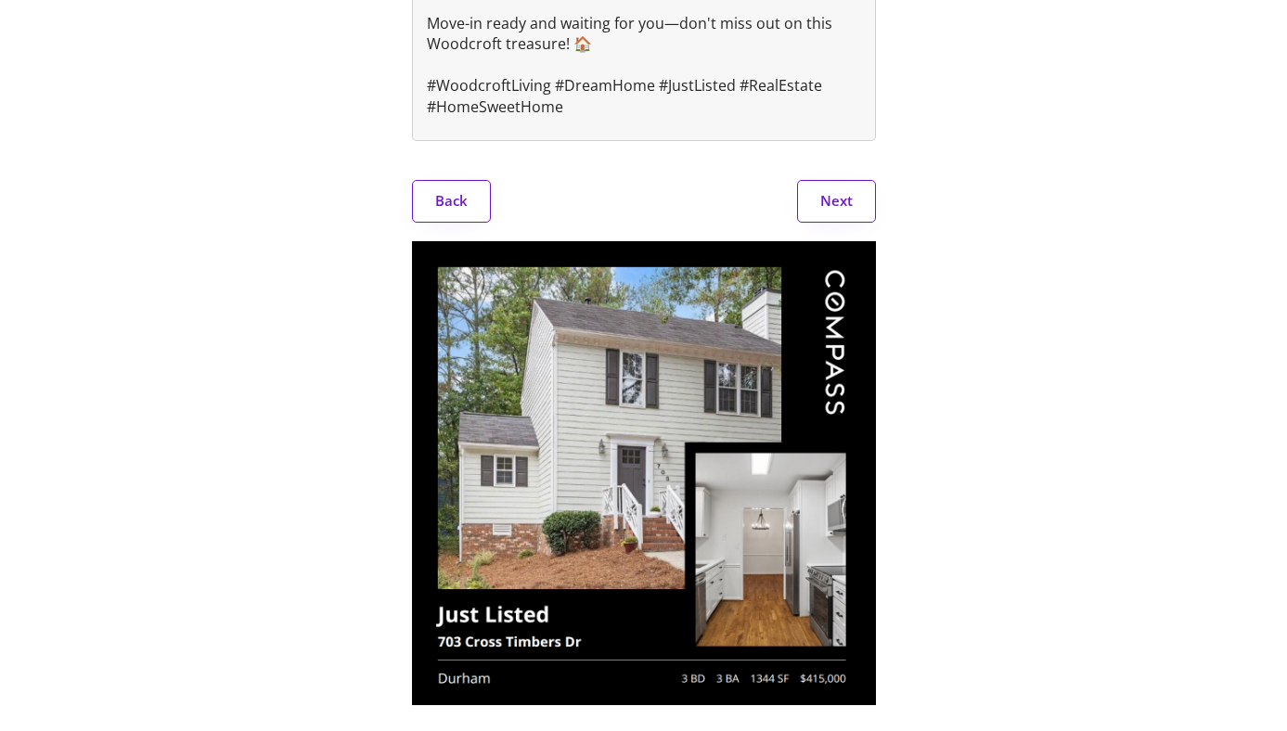
click at [844, 180] on button "Next" at bounding box center [836, 201] width 79 height 43
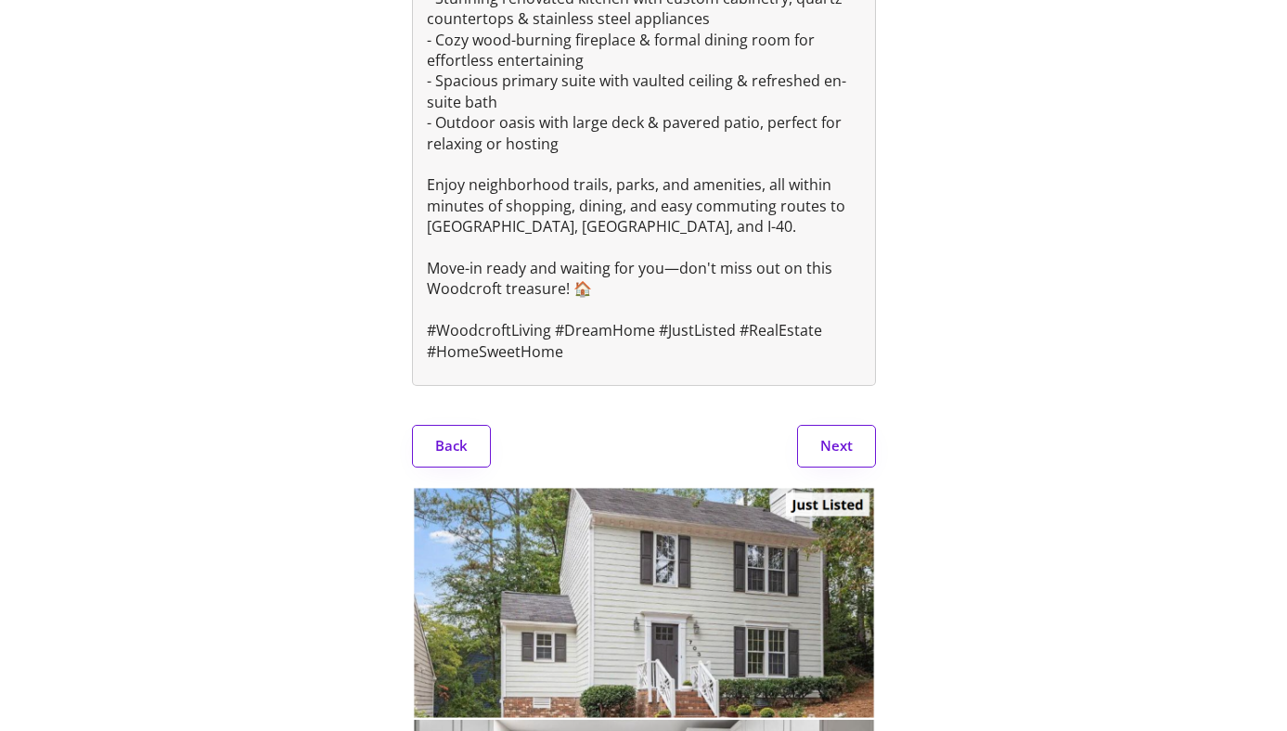
scroll to position [0, 0]
